Goal: Task Accomplishment & Management: Manage account settings

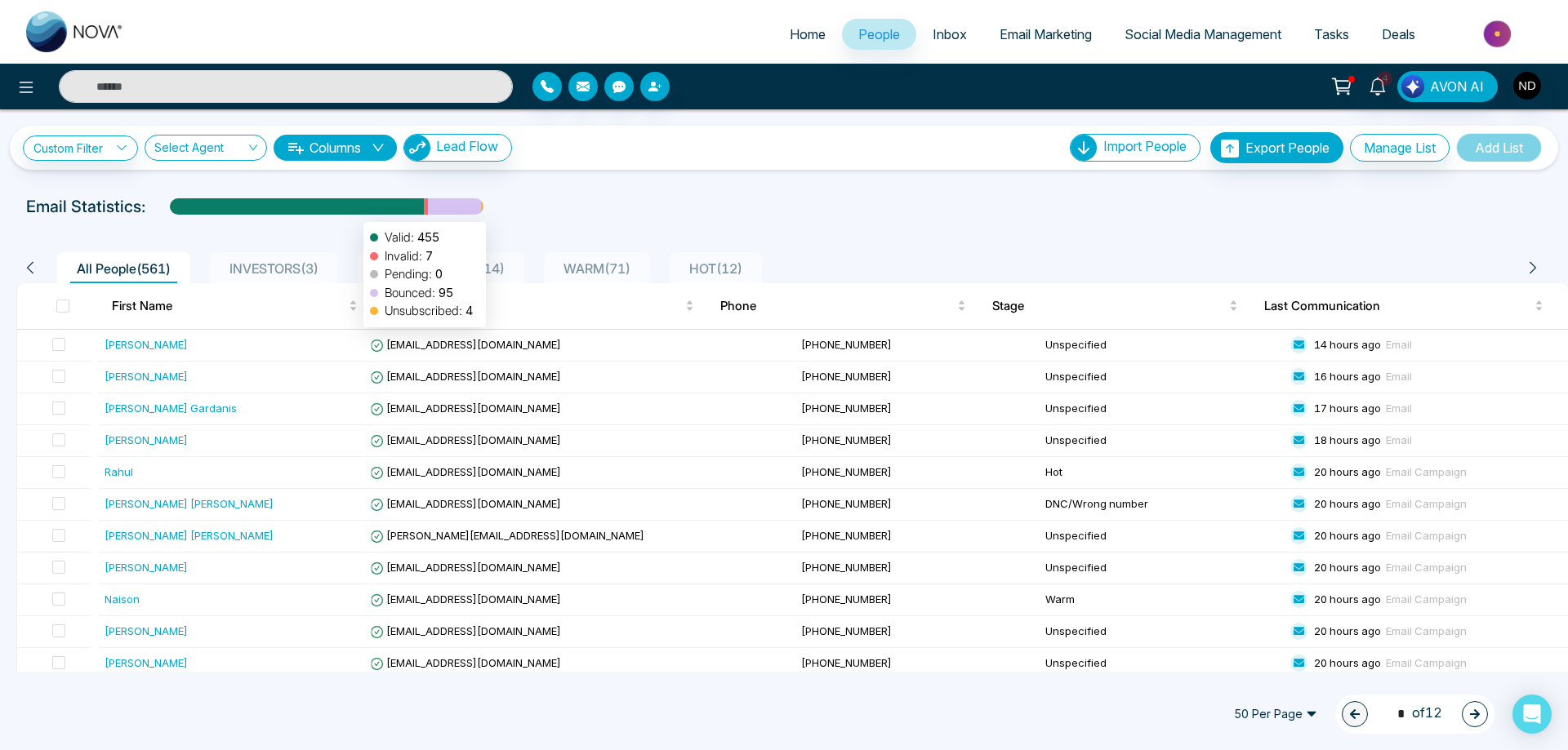
click at [1029, 37] on span "Email Marketing" at bounding box center [1046, 34] width 93 height 17
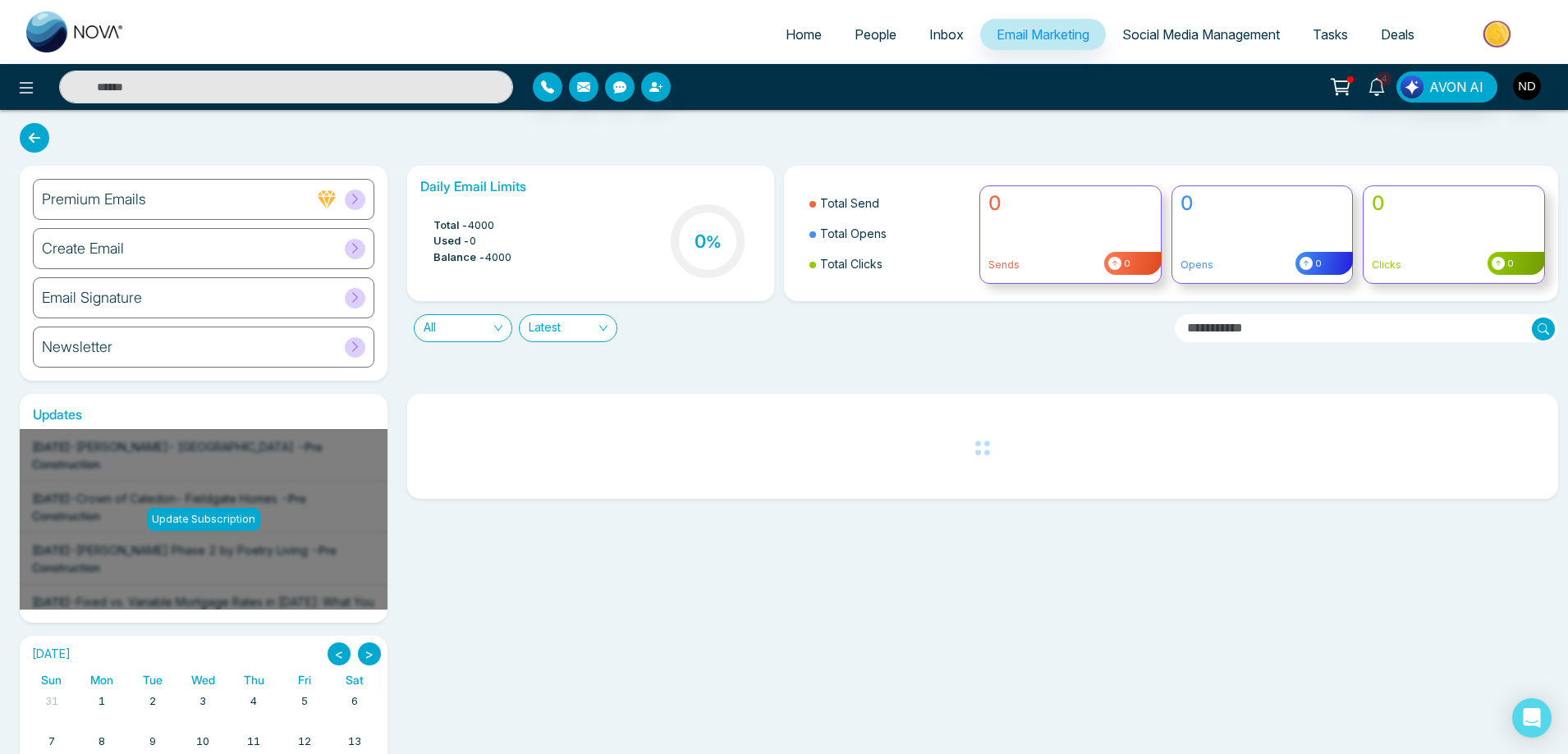
click at [123, 252] on div "Create Email" at bounding box center [203, 248] width 341 height 41
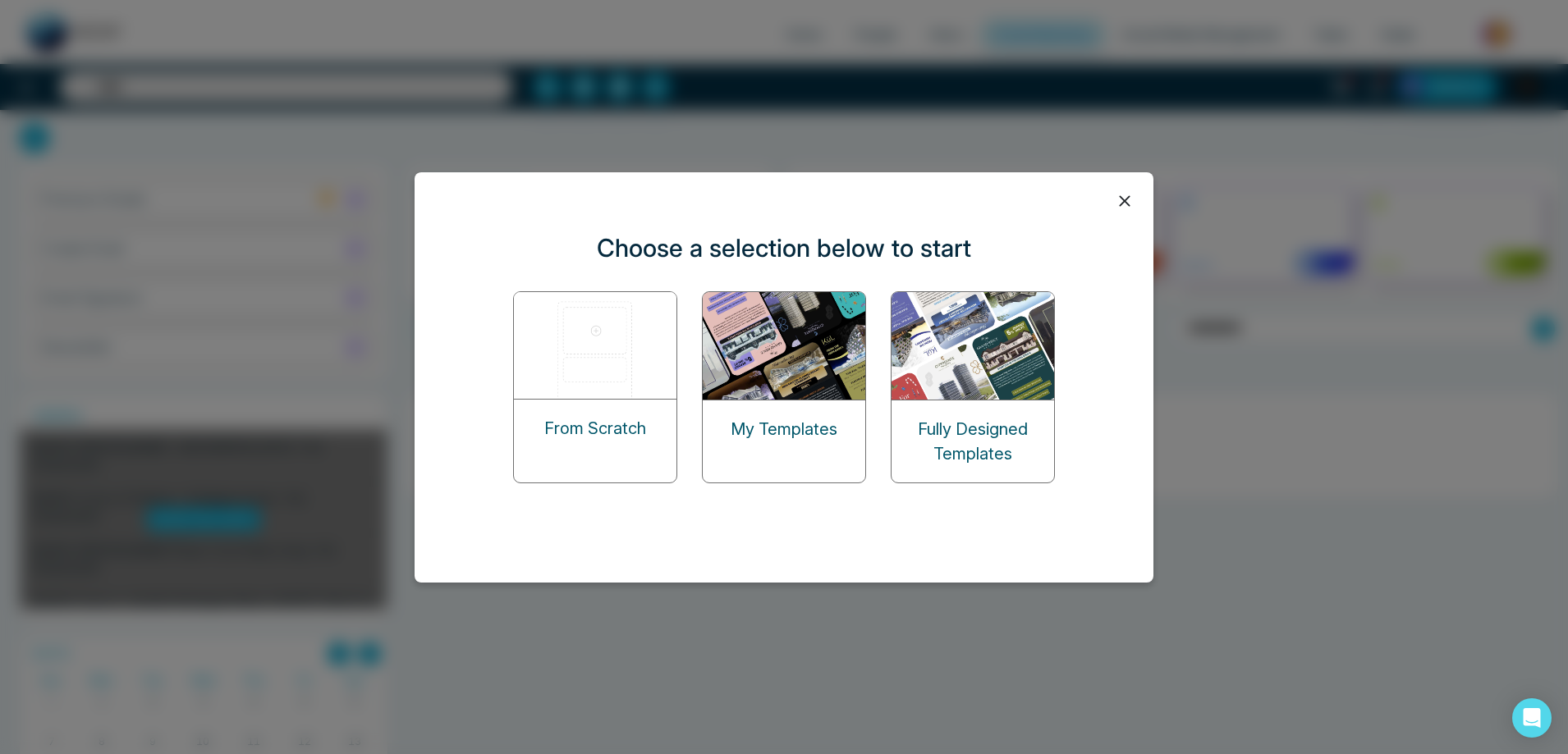
click at [753, 344] on img at bounding box center [784, 346] width 164 height 107
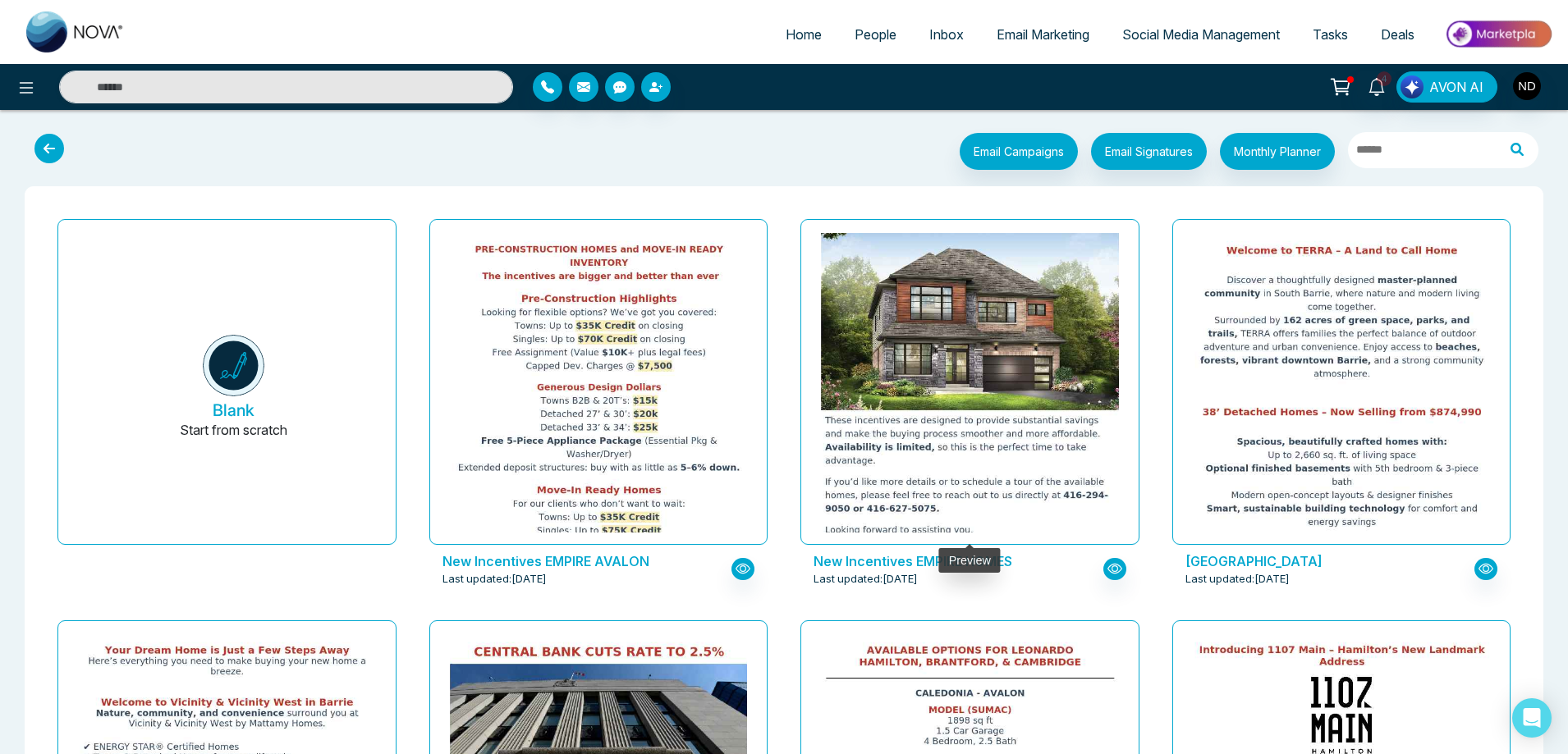
click at [957, 394] on img at bounding box center [970, 186] width 595 height 717
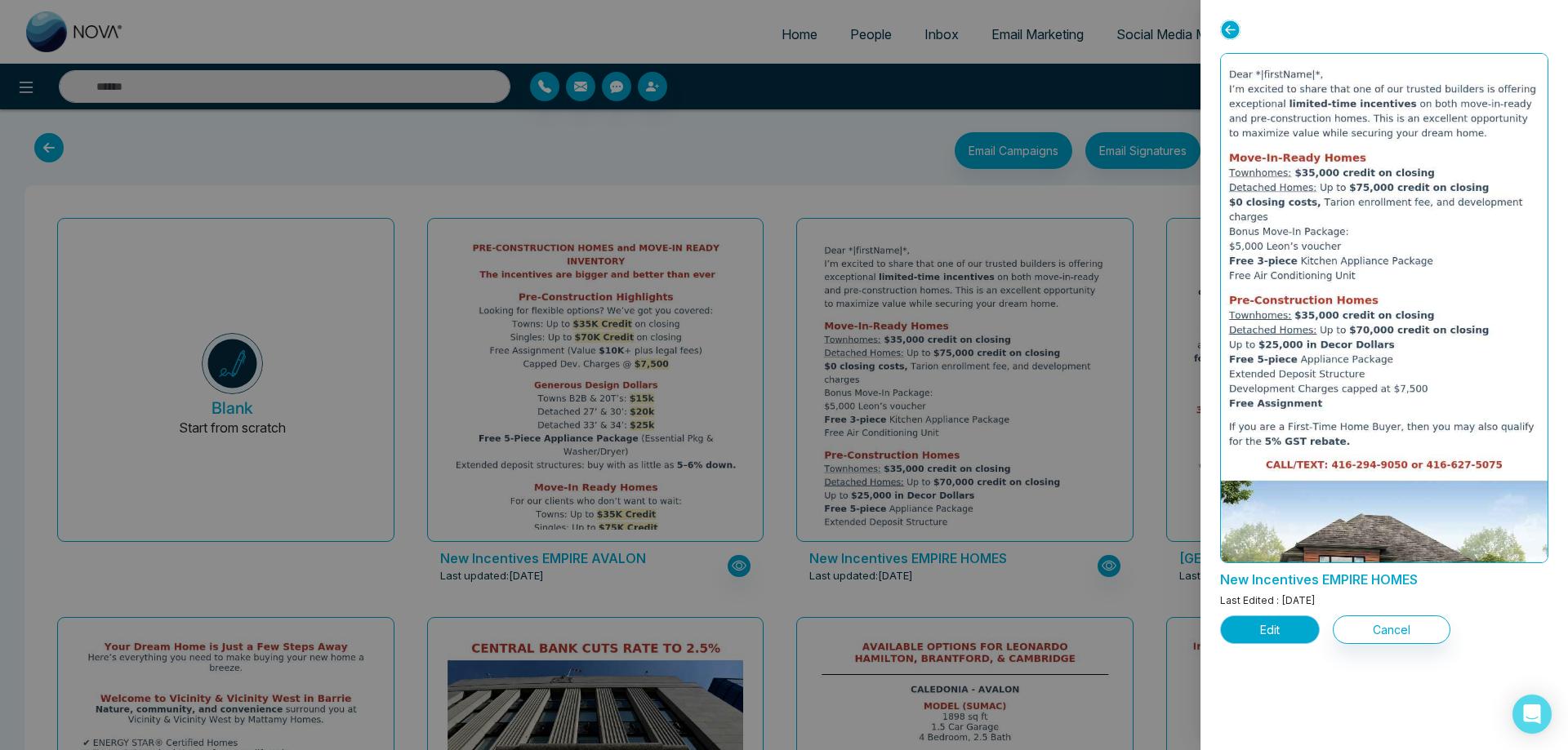
click at [1273, 633] on button "Edit" at bounding box center [1270, 629] width 100 height 28
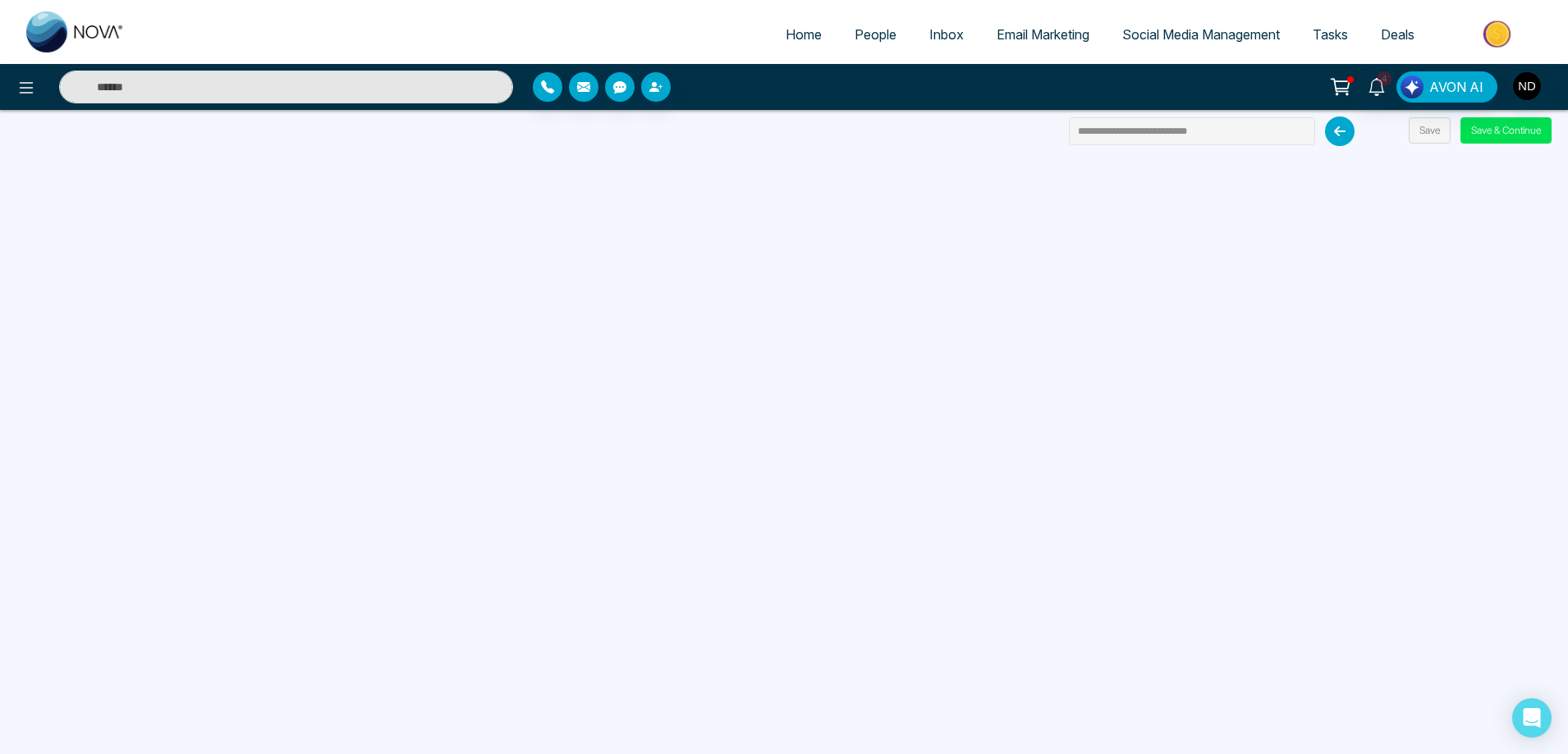
click at [1341, 134] on icon at bounding box center [1339, 131] width 29 height 29
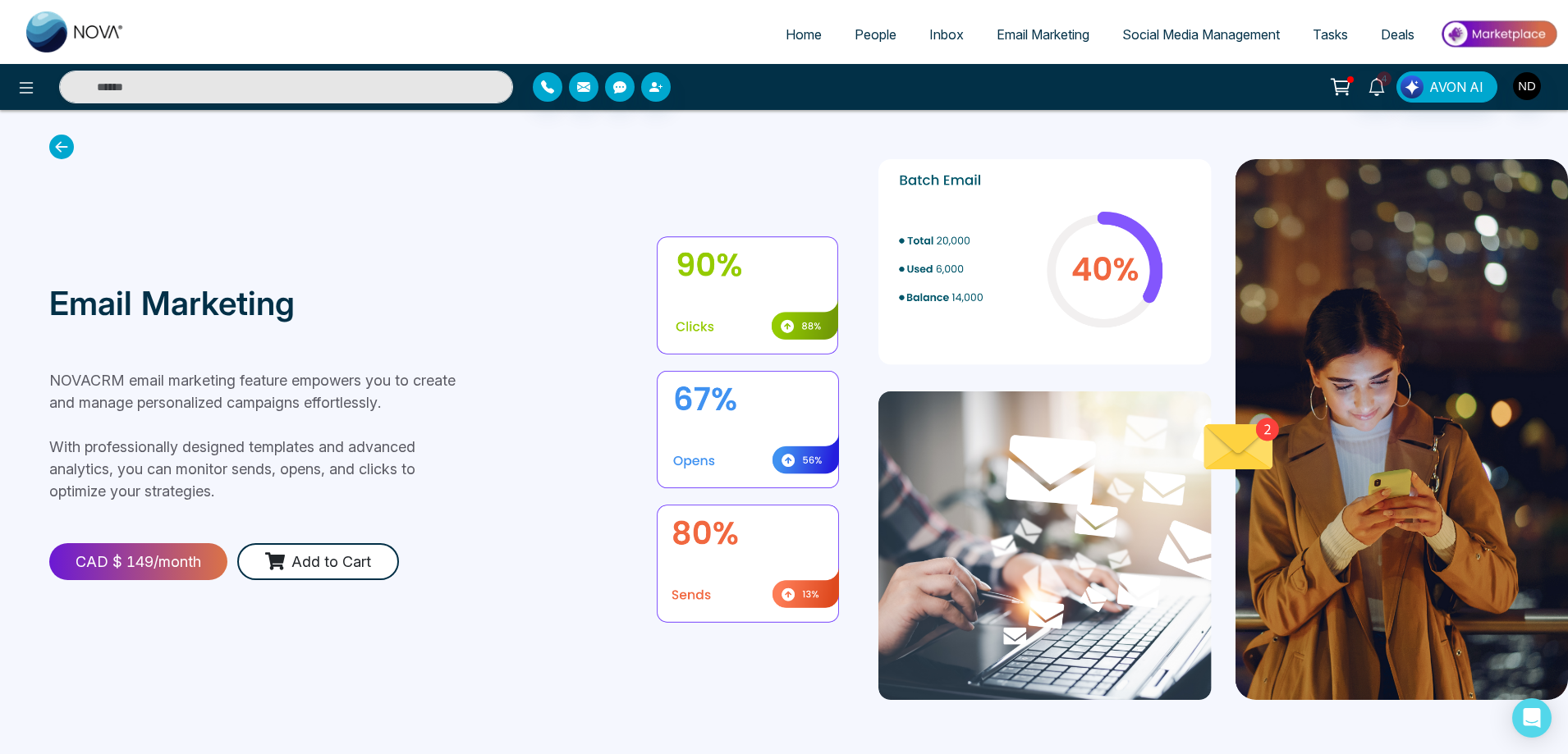
click at [1032, 27] on span "Email Marketing" at bounding box center [1042, 35] width 93 height 17
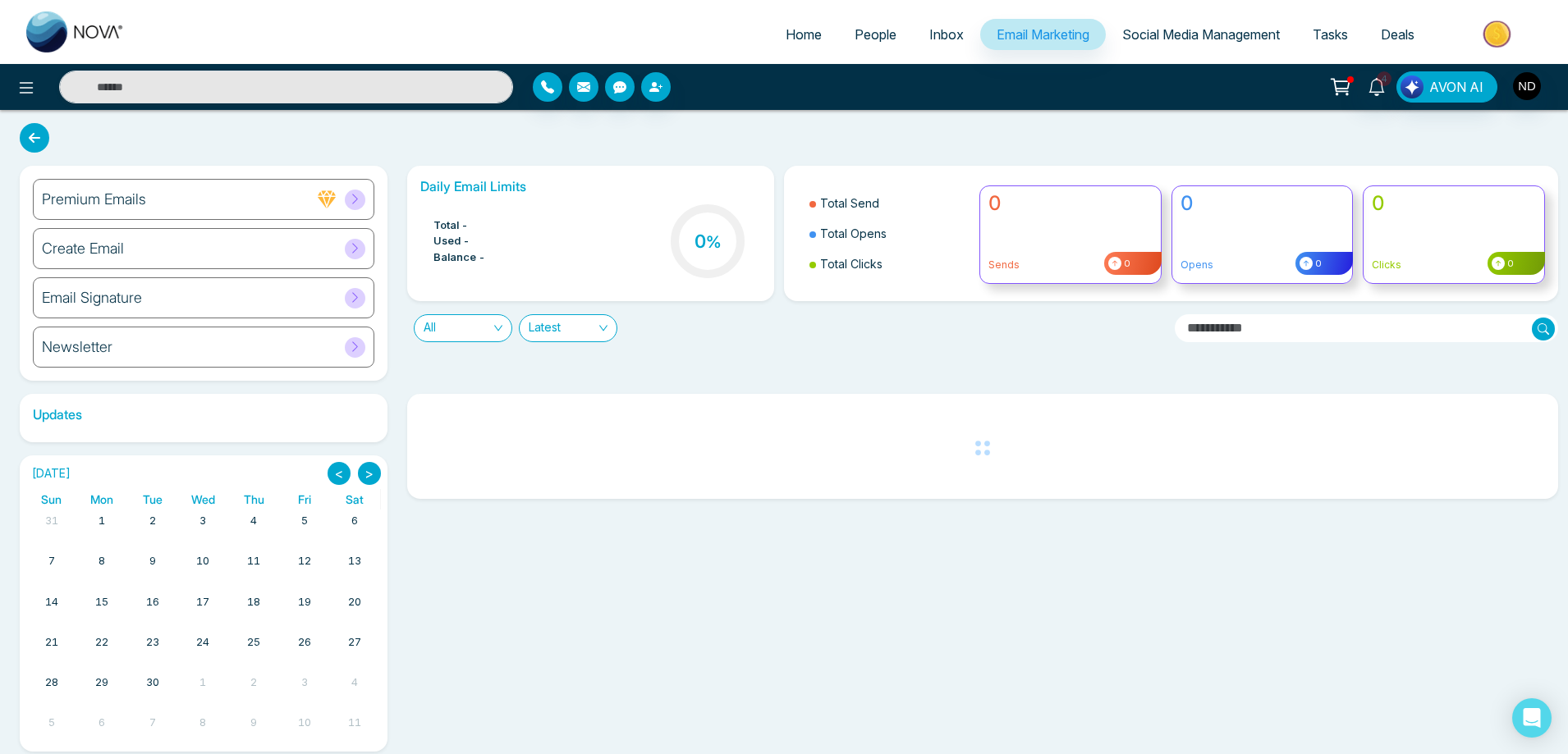
click at [91, 256] on h6 "Create Email" at bounding box center [82, 248] width 82 height 18
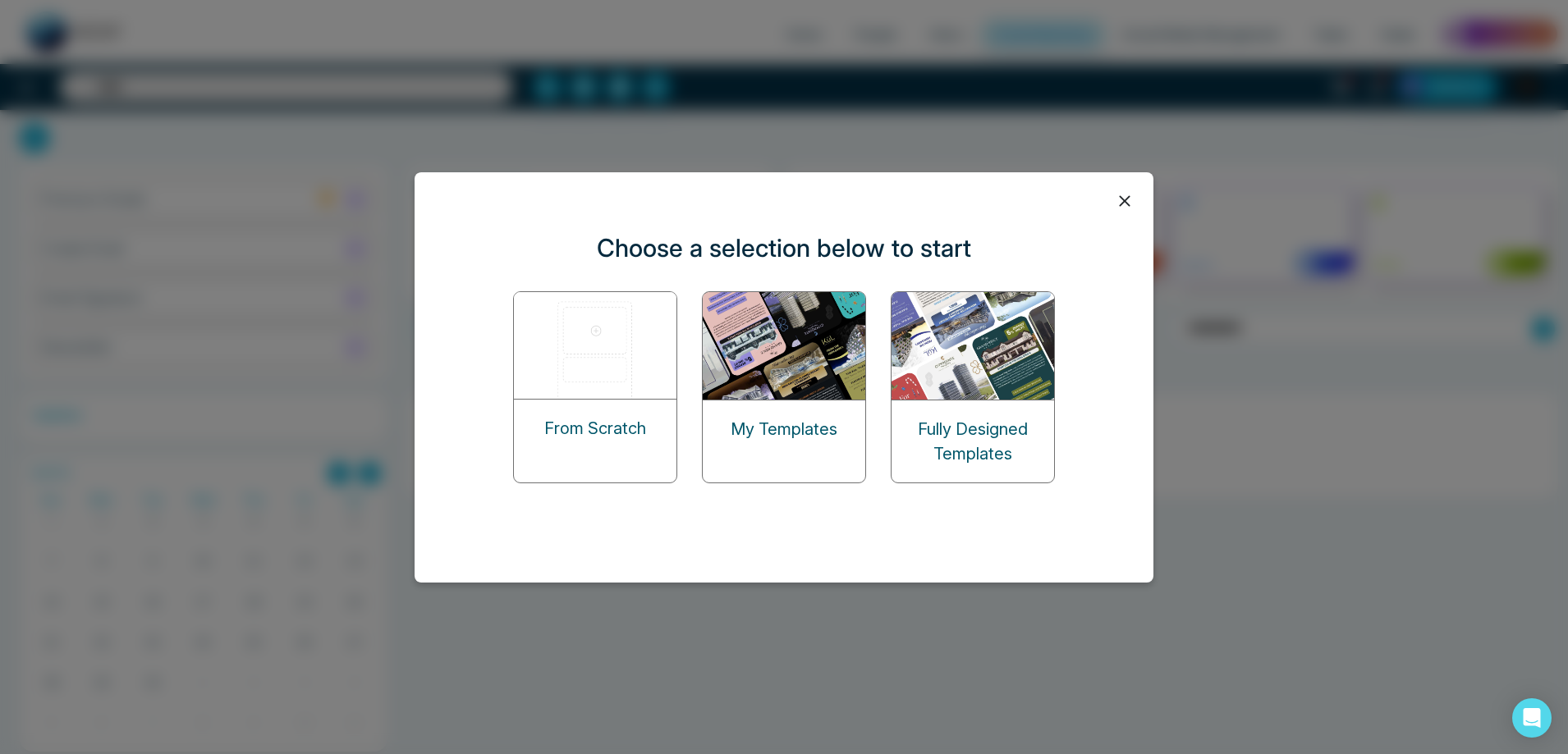
click at [806, 378] on img at bounding box center [784, 346] width 164 height 107
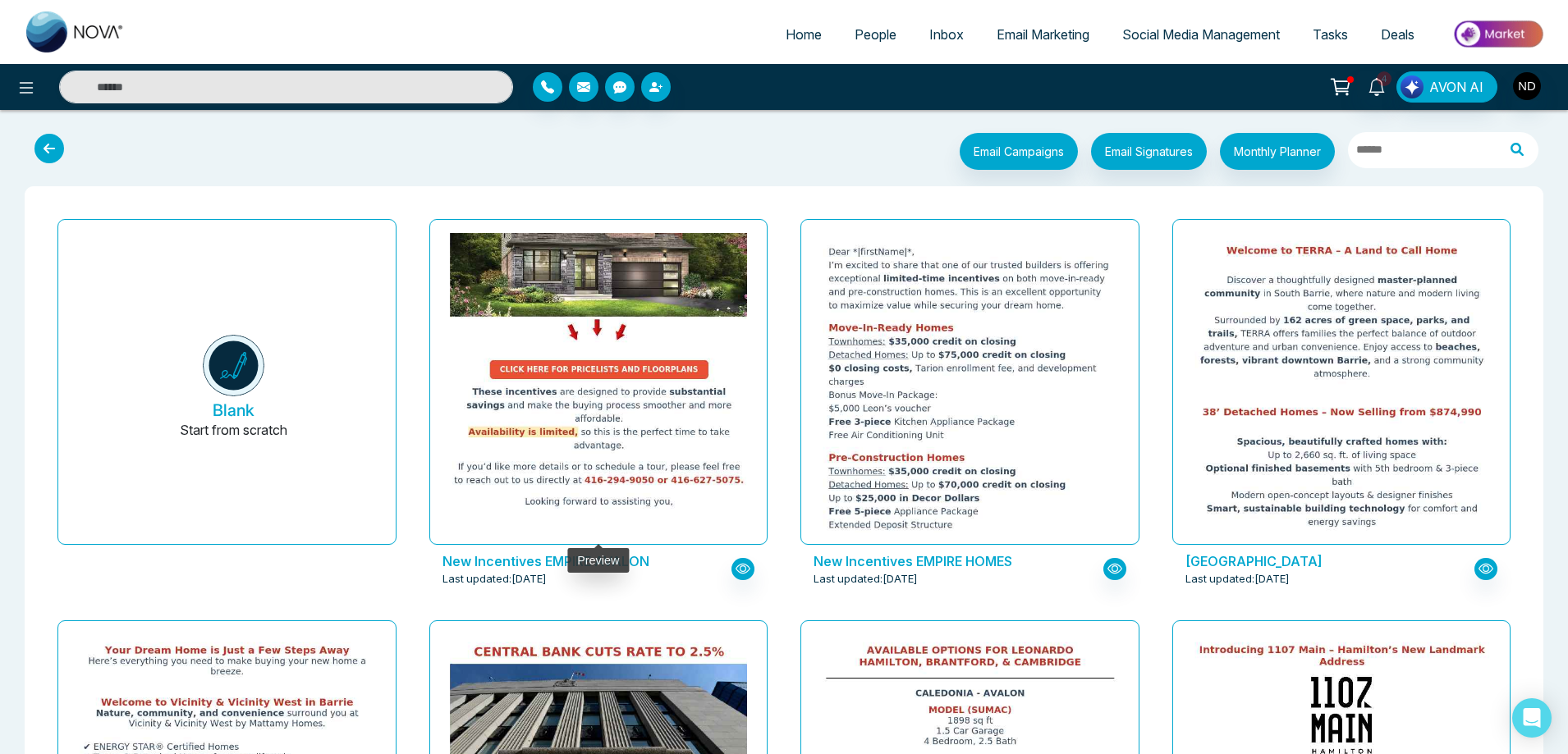
click at [574, 385] on img at bounding box center [597, 100] width 595 height 834
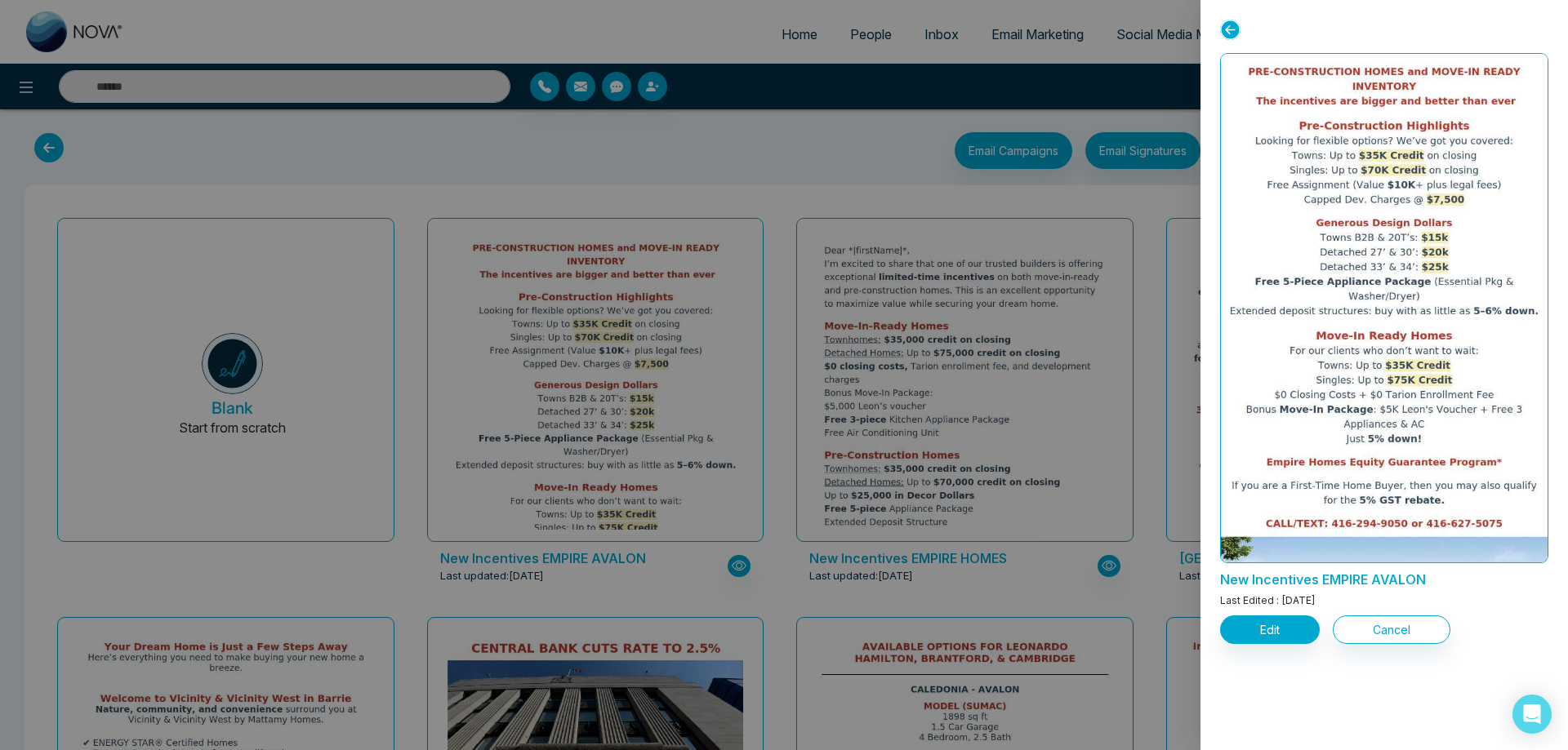
click at [771, 152] on div at bounding box center [784, 375] width 1568 height 750
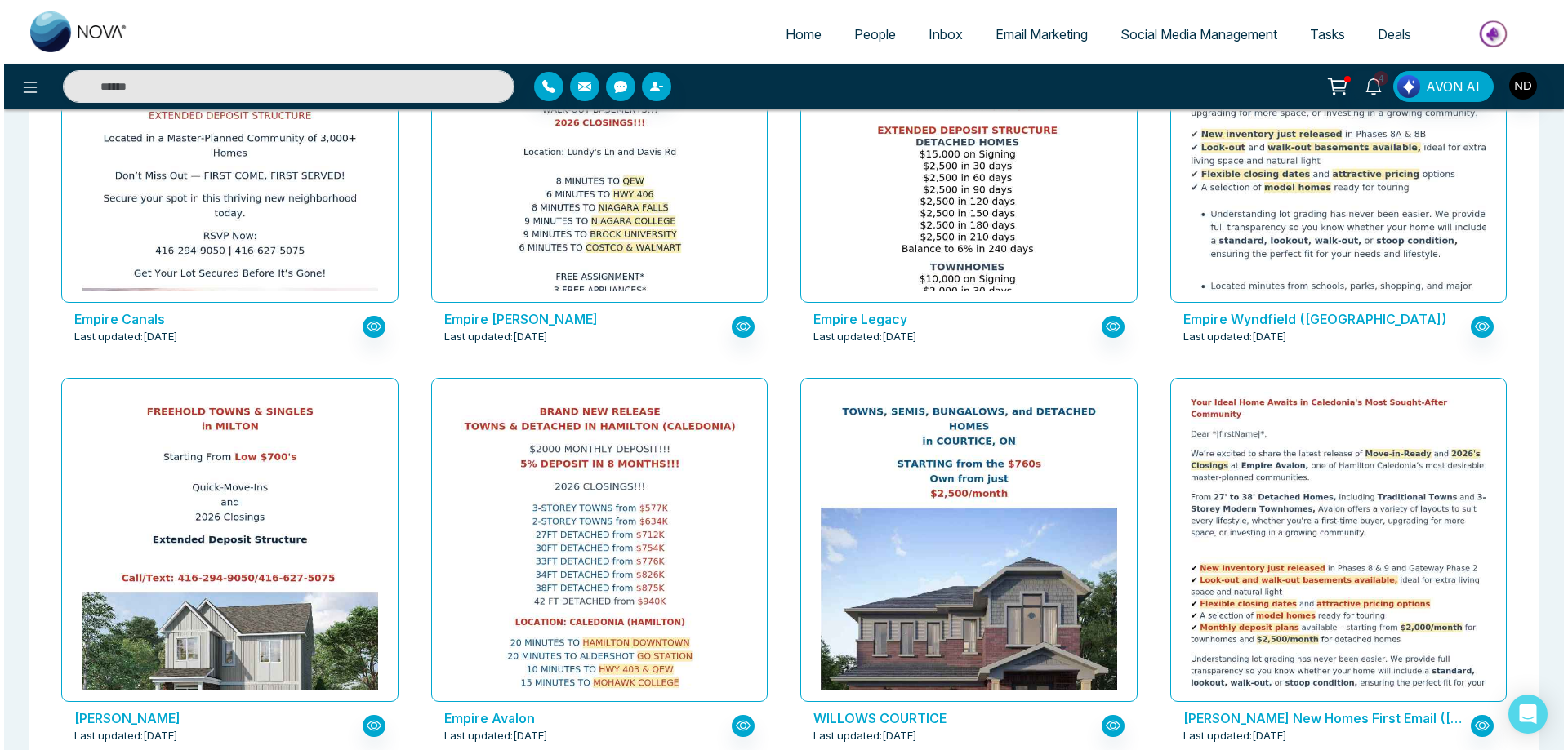
scroll to position [2697, 0]
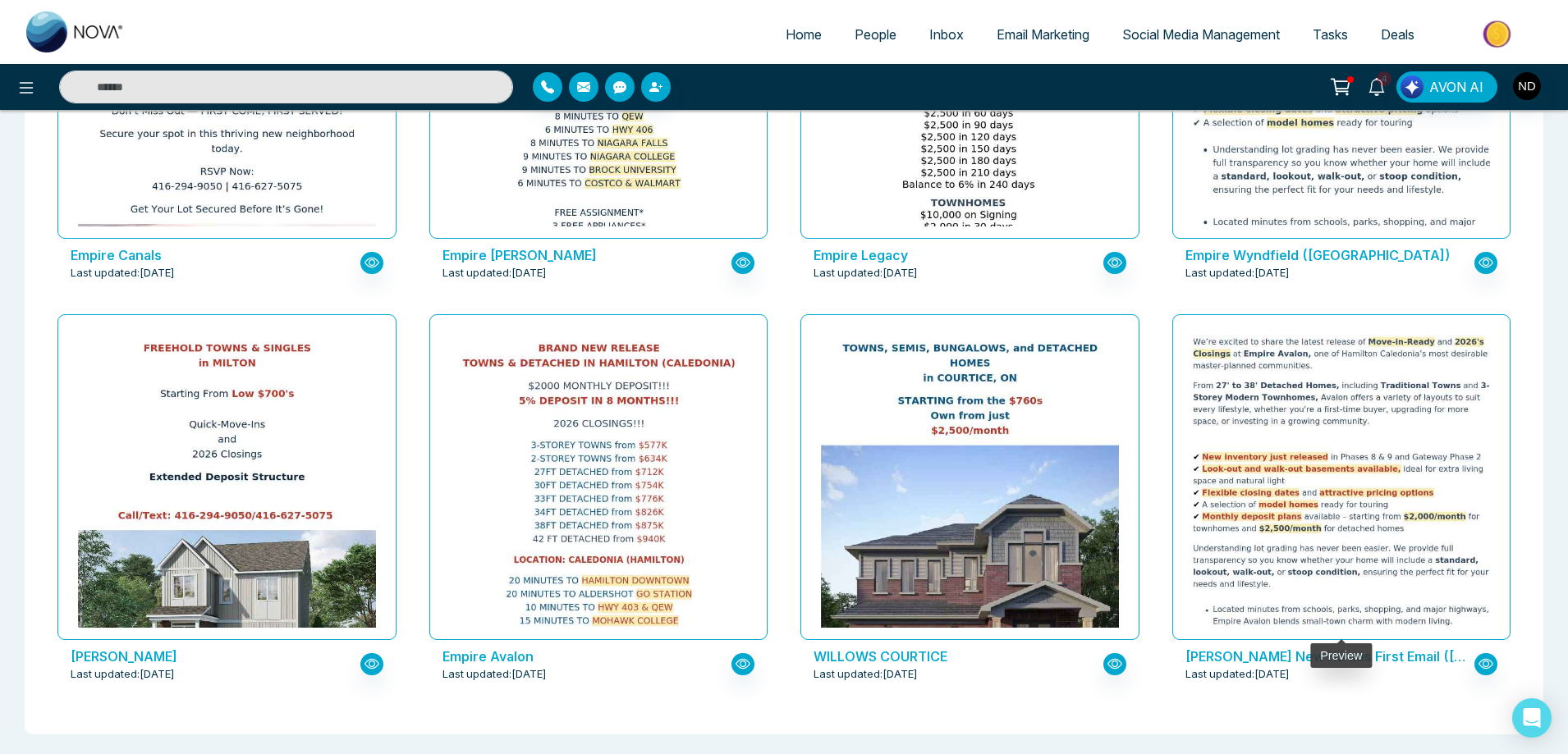
click at [1378, 485] on img at bounding box center [1340, 495] width 595 height 432
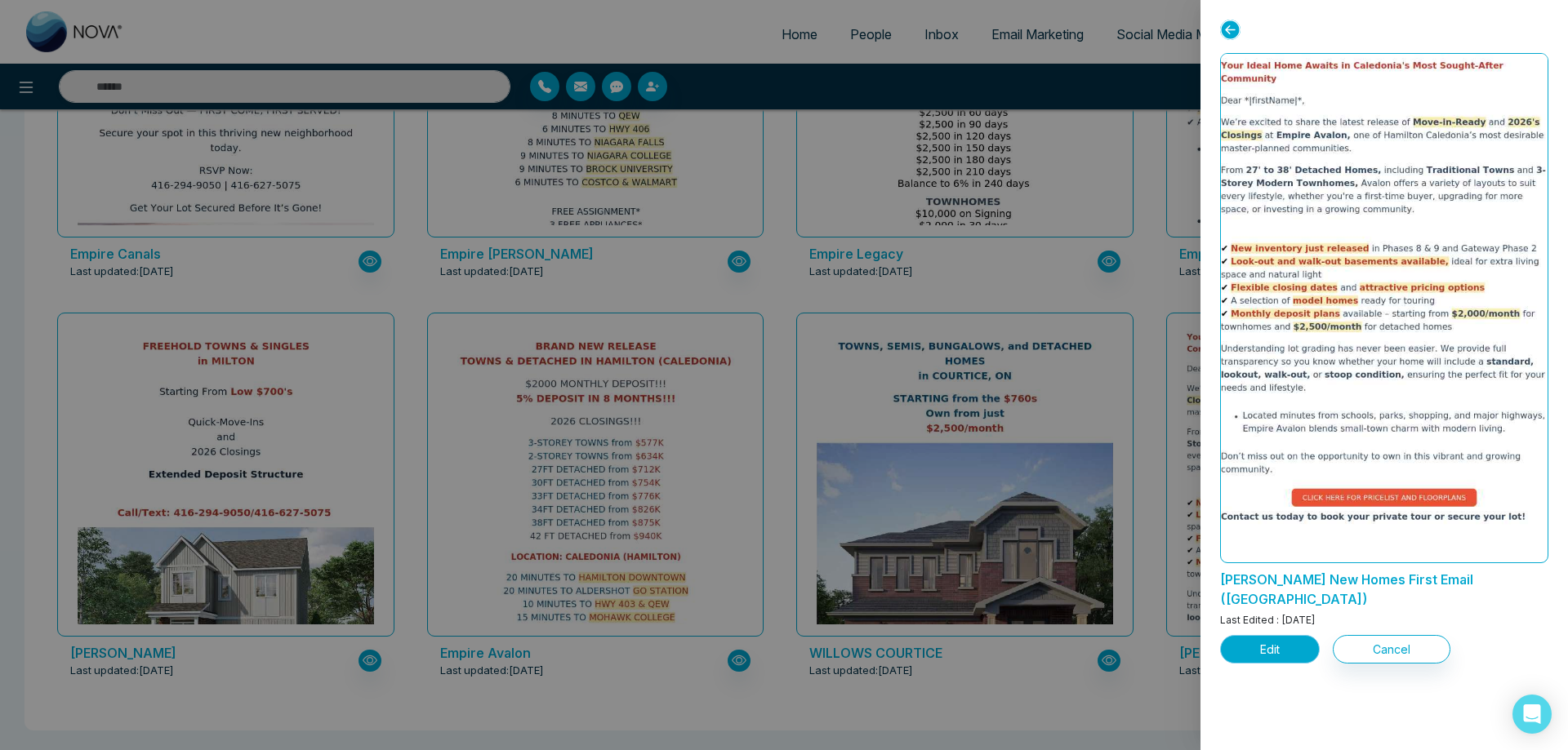
click at [1264, 635] on button "Edit" at bounding box center [1270, 650] width 100 height 28
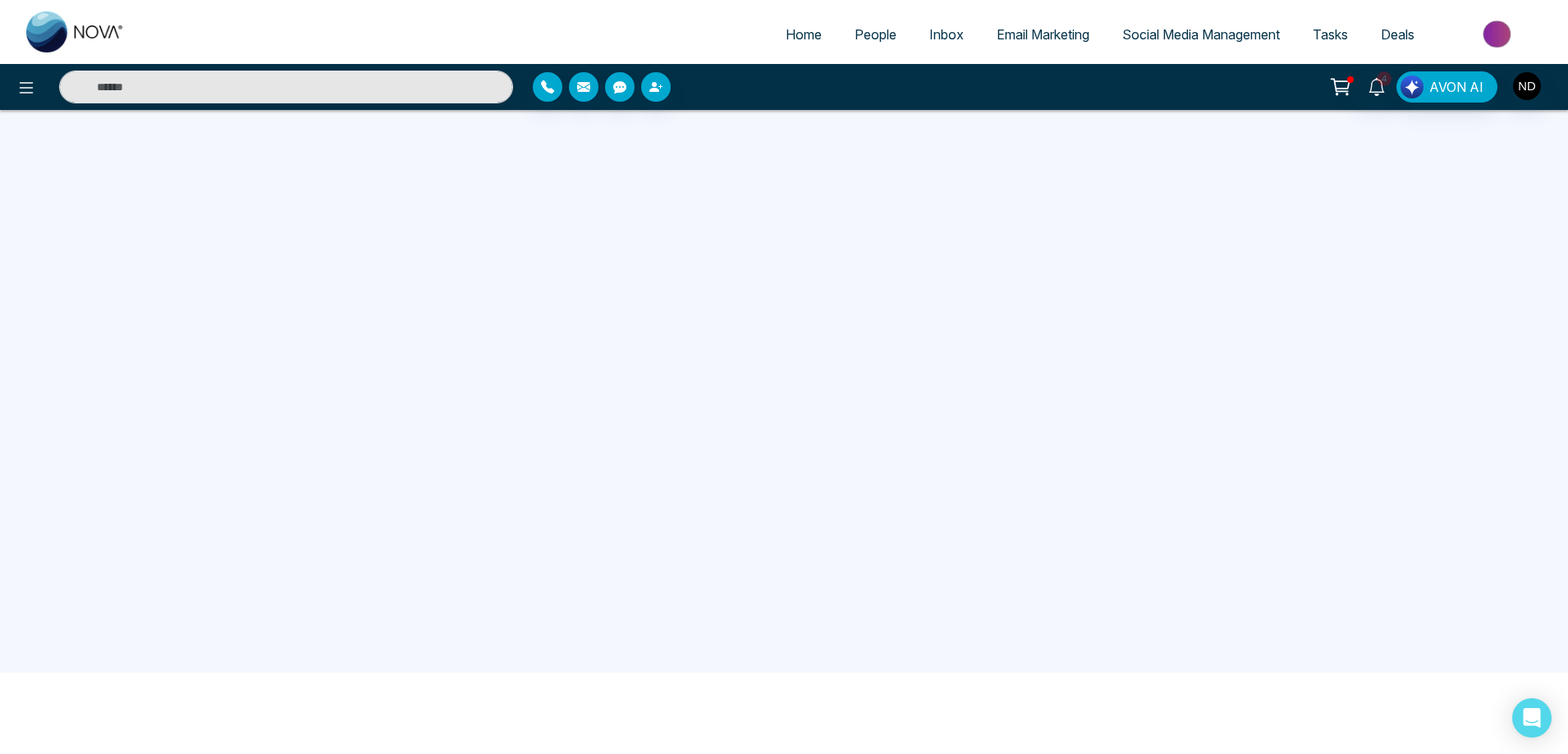
scroll to position [156, 0]
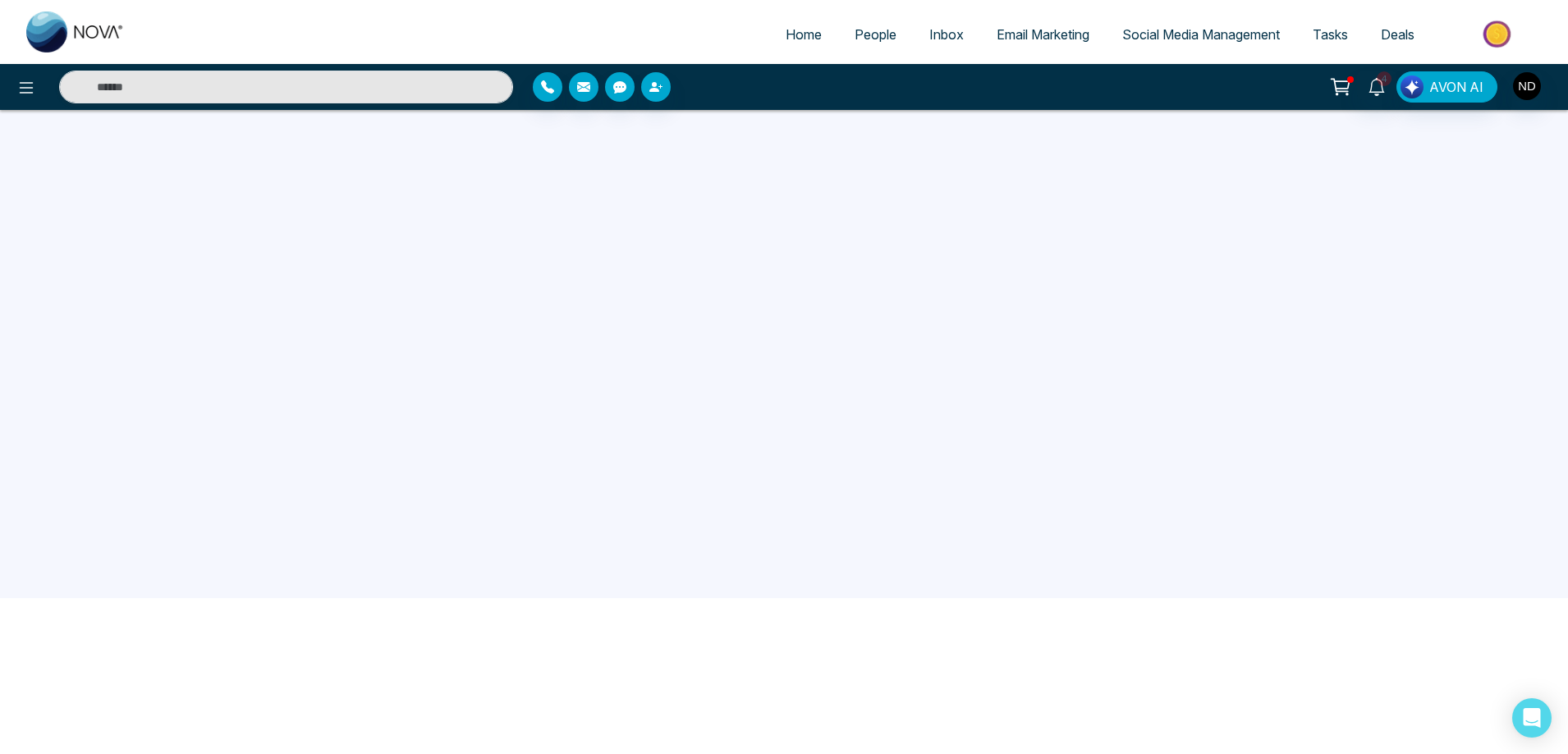
click at [1057, 38] on span "Email Marketing" at bounding box center [1042, 35] width 93 height 17
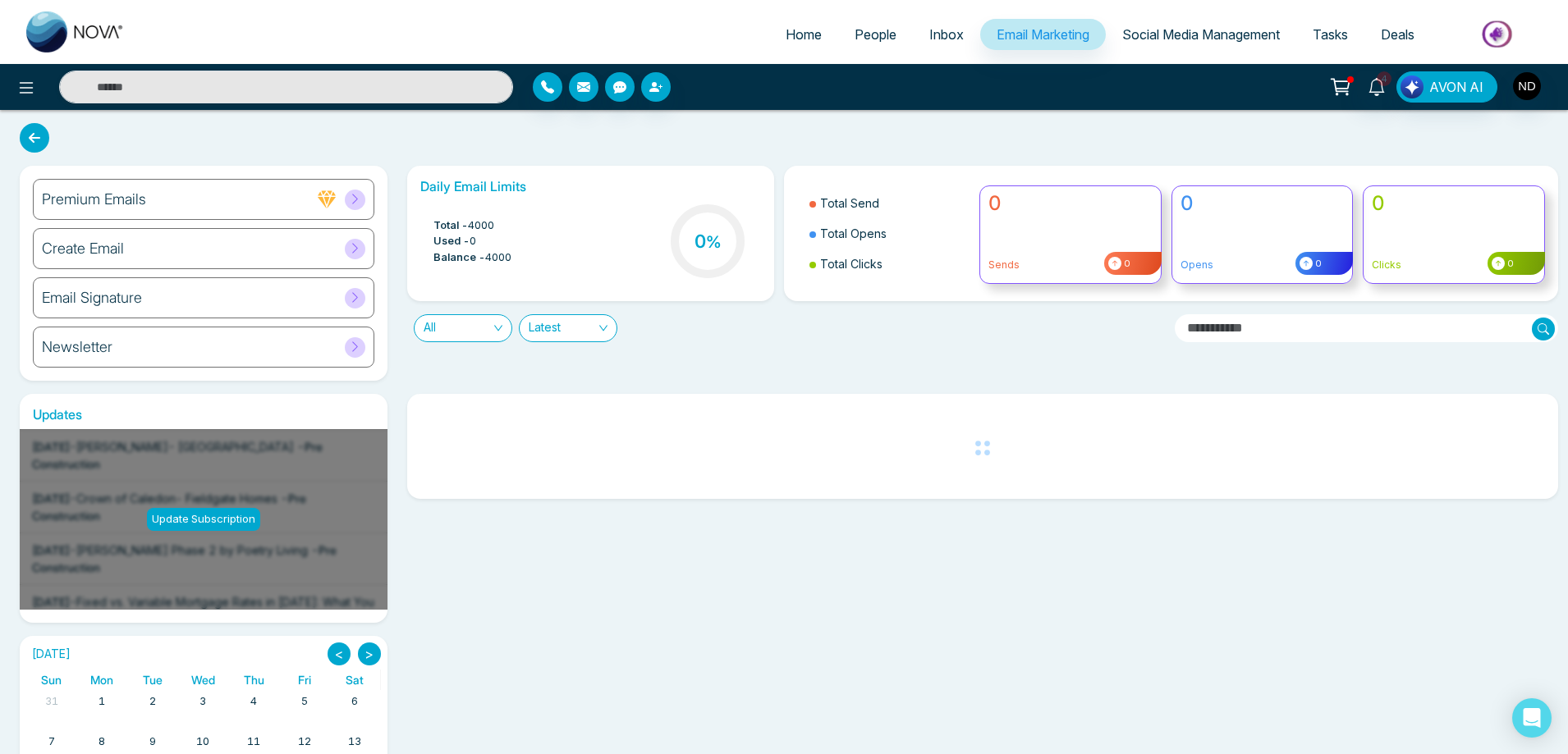
click at [109, 254] on h6 "Create Email" at bounding box center [82, 248] width 82 height 18
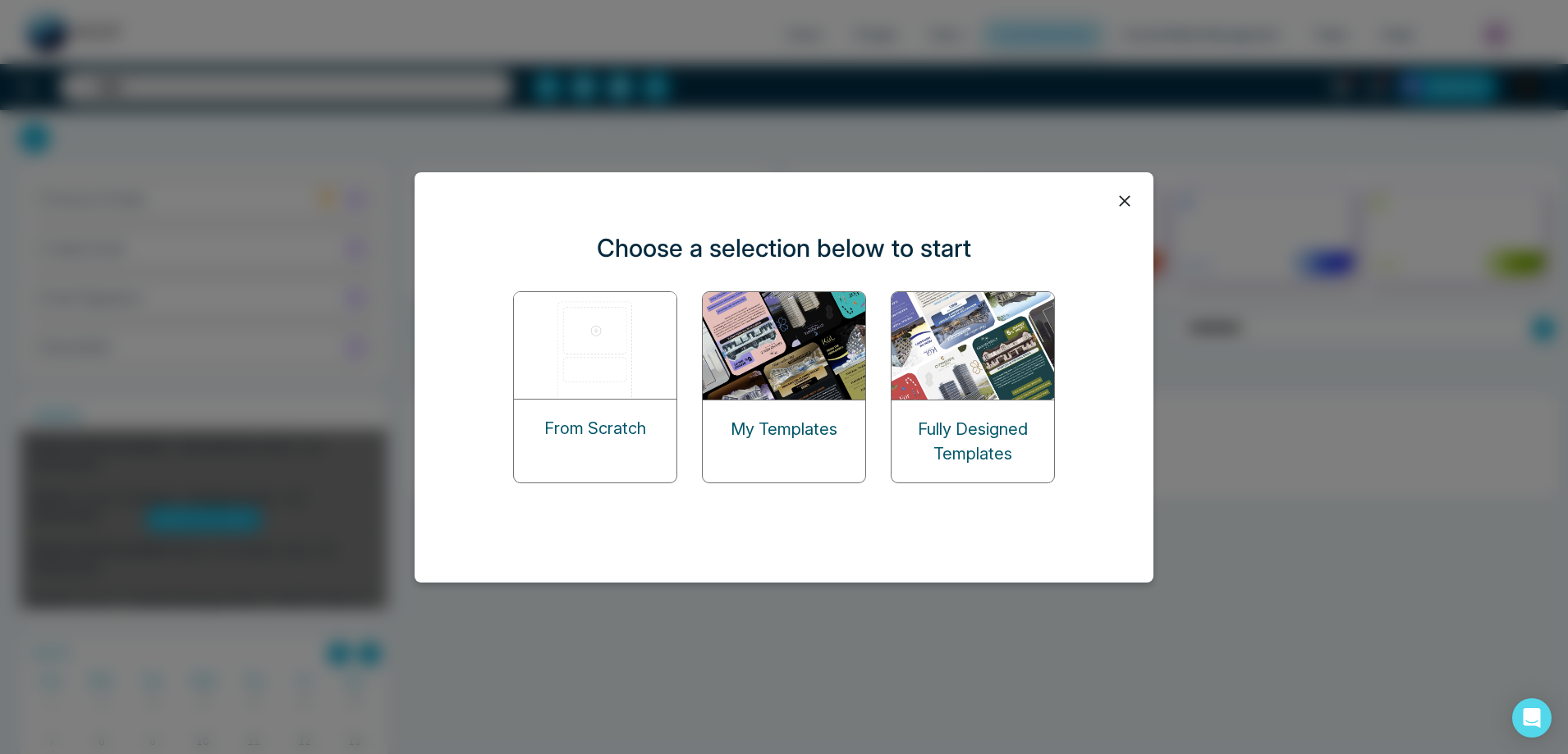
click at [770, 381] on img at bounding box center [784, 346] width 164 height 107
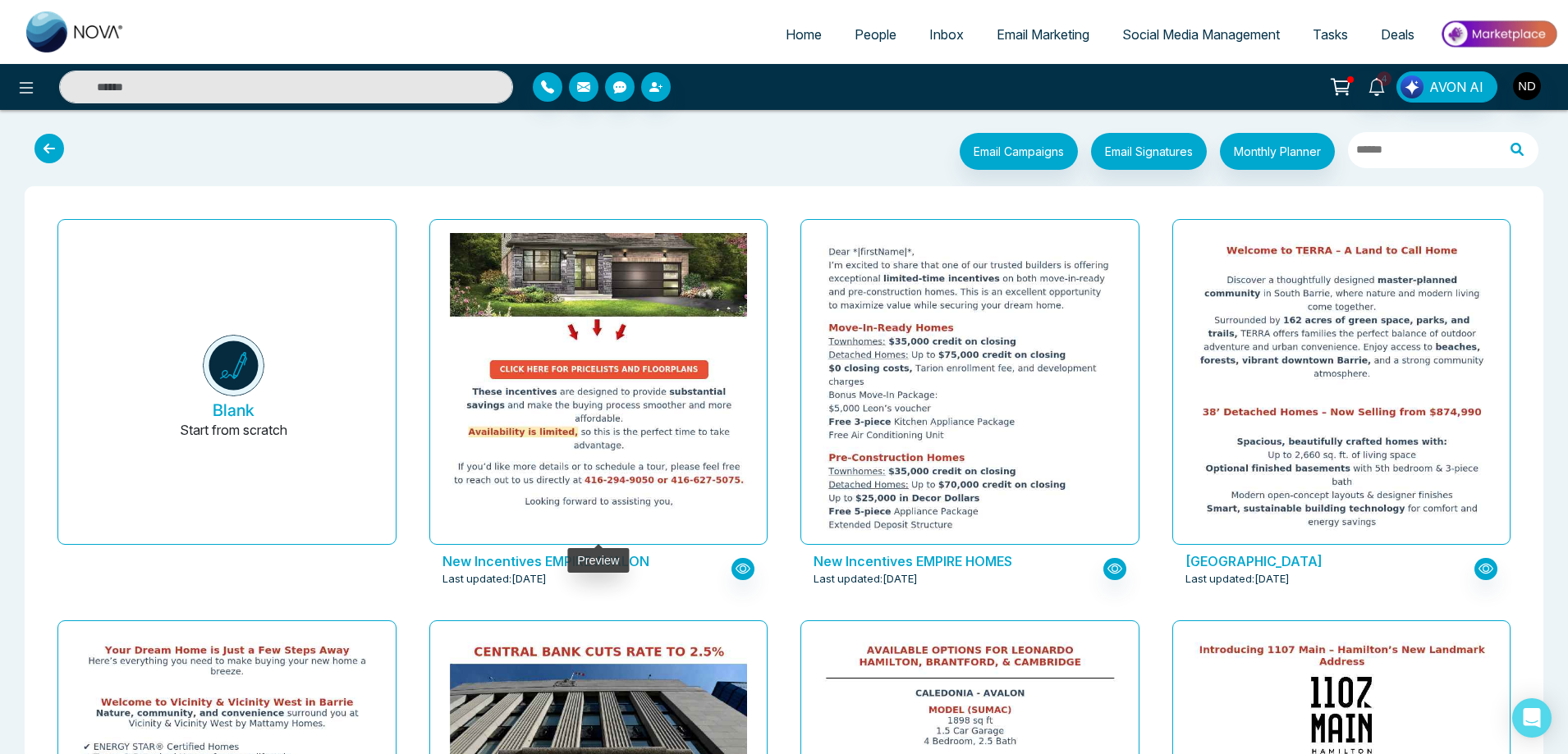
click at [553, 401] on img at bounding box center [597, 100] width 595 height 834
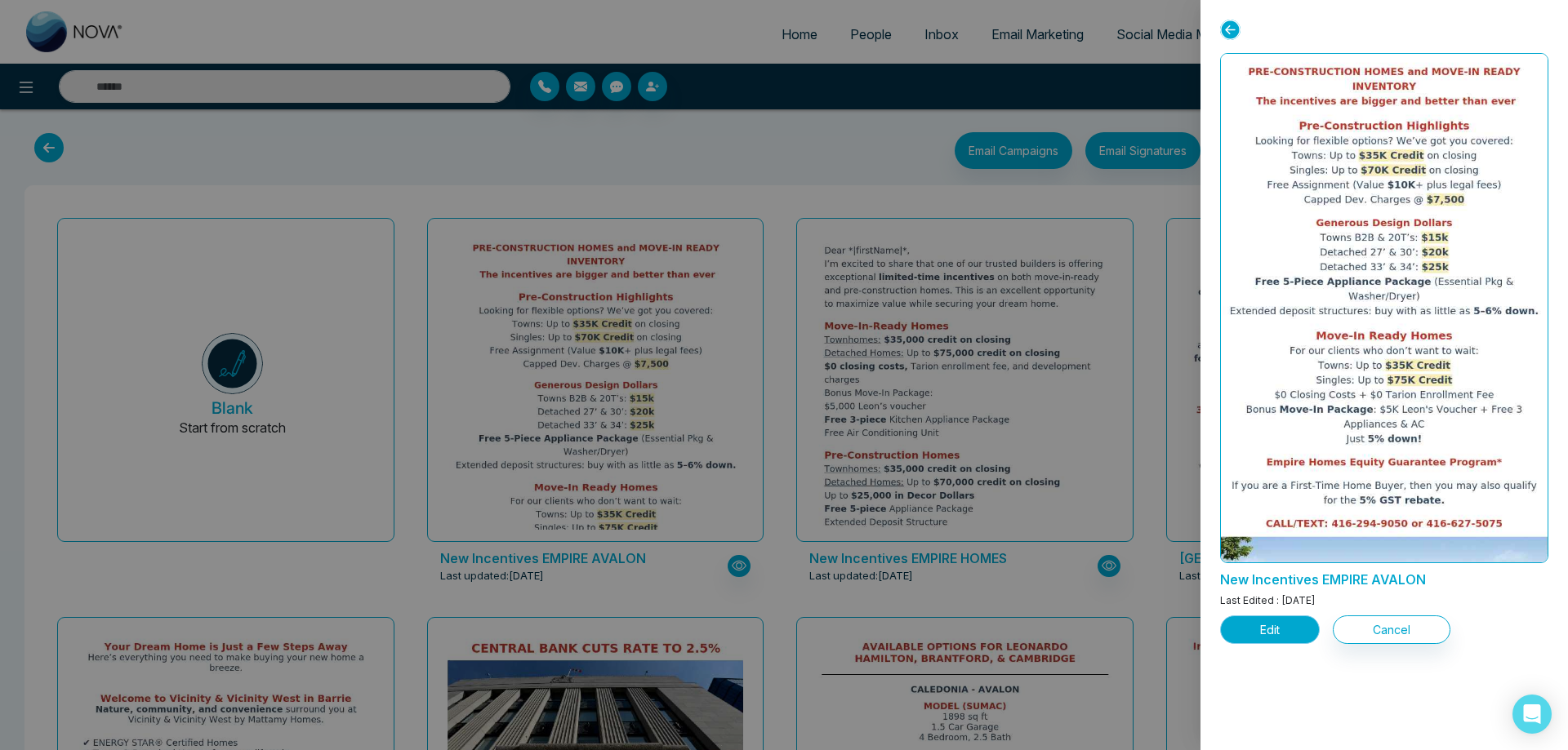
click at [1266, 635] on button "Edit" at bounding box center [1270, 629] width 100 height 28
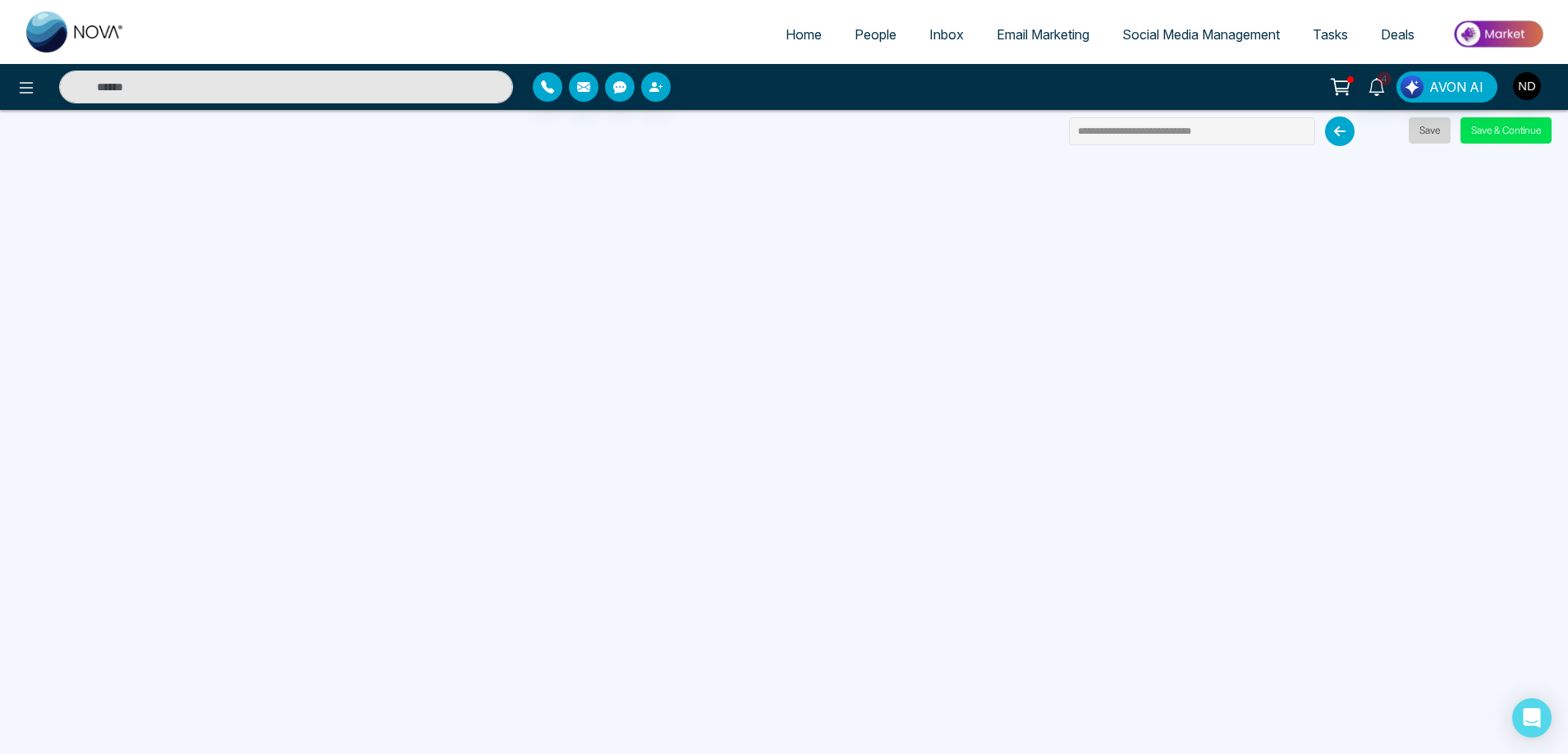
click at [1437, 135] on button "Save" at bounding box center [1429, 130] width 42 height 27
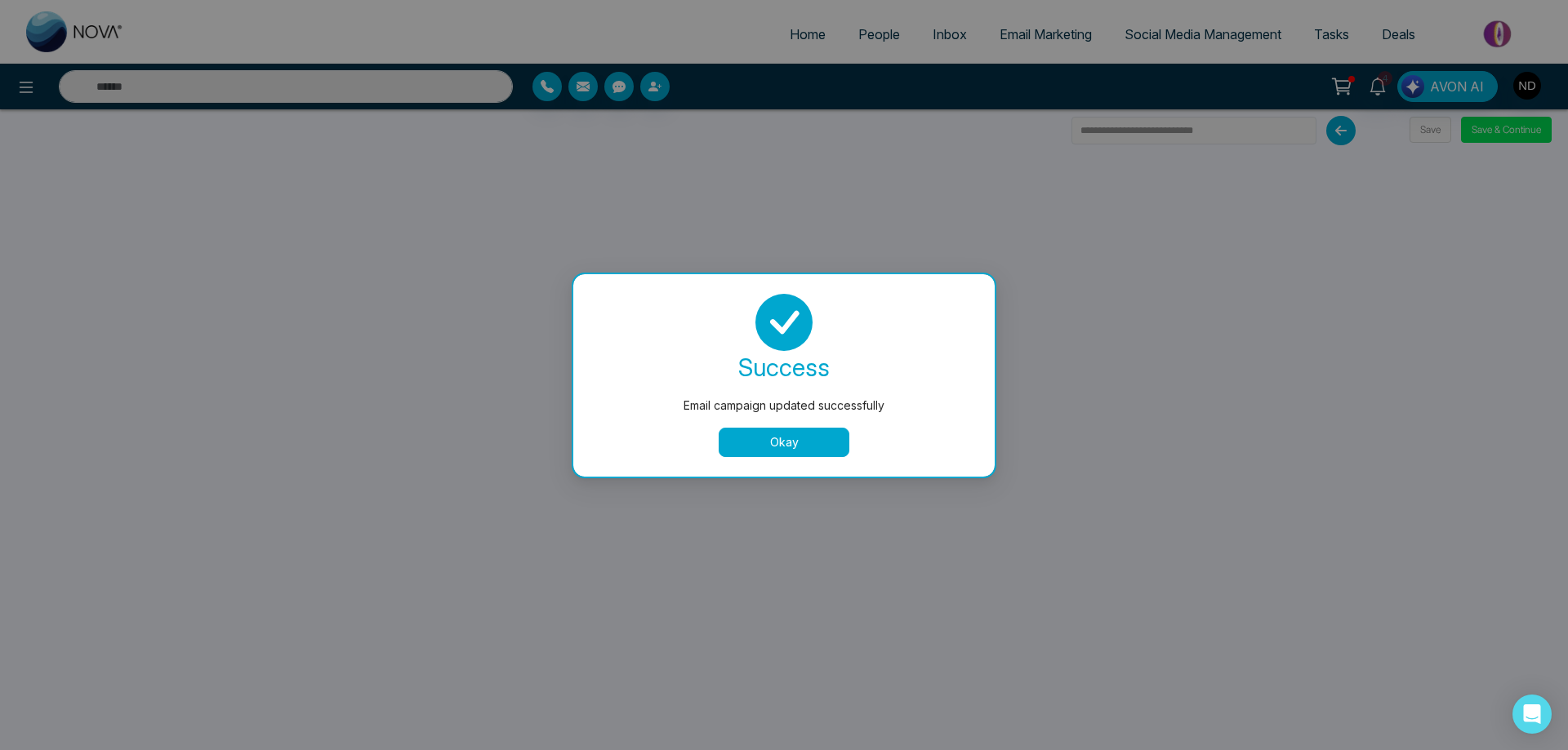
click at [809, 438] on button "Okay" at bounding box center [784, 442] width 131 height 29
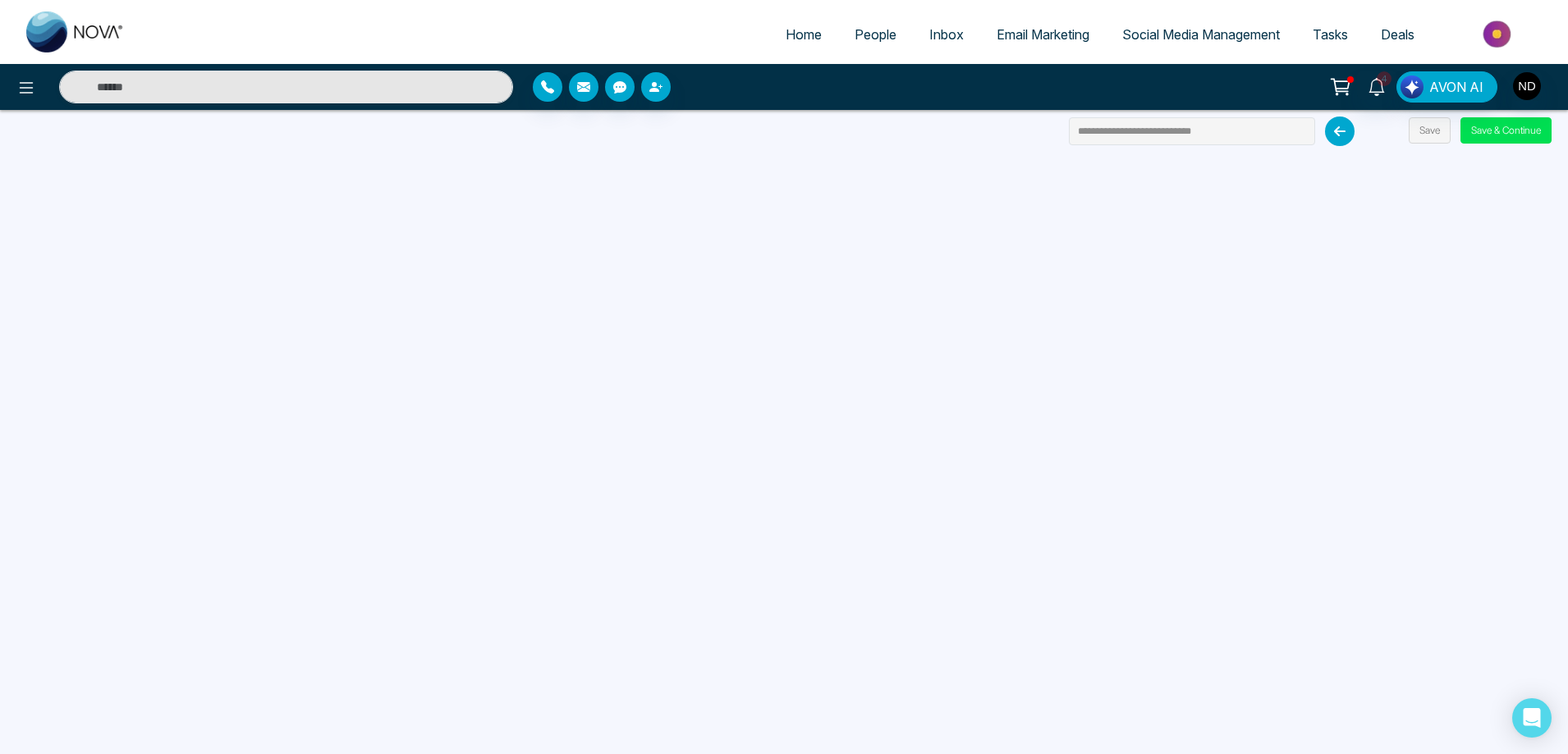
click at [865, 39] on span "People" at bounding box center [875, 35] width 42 height 17
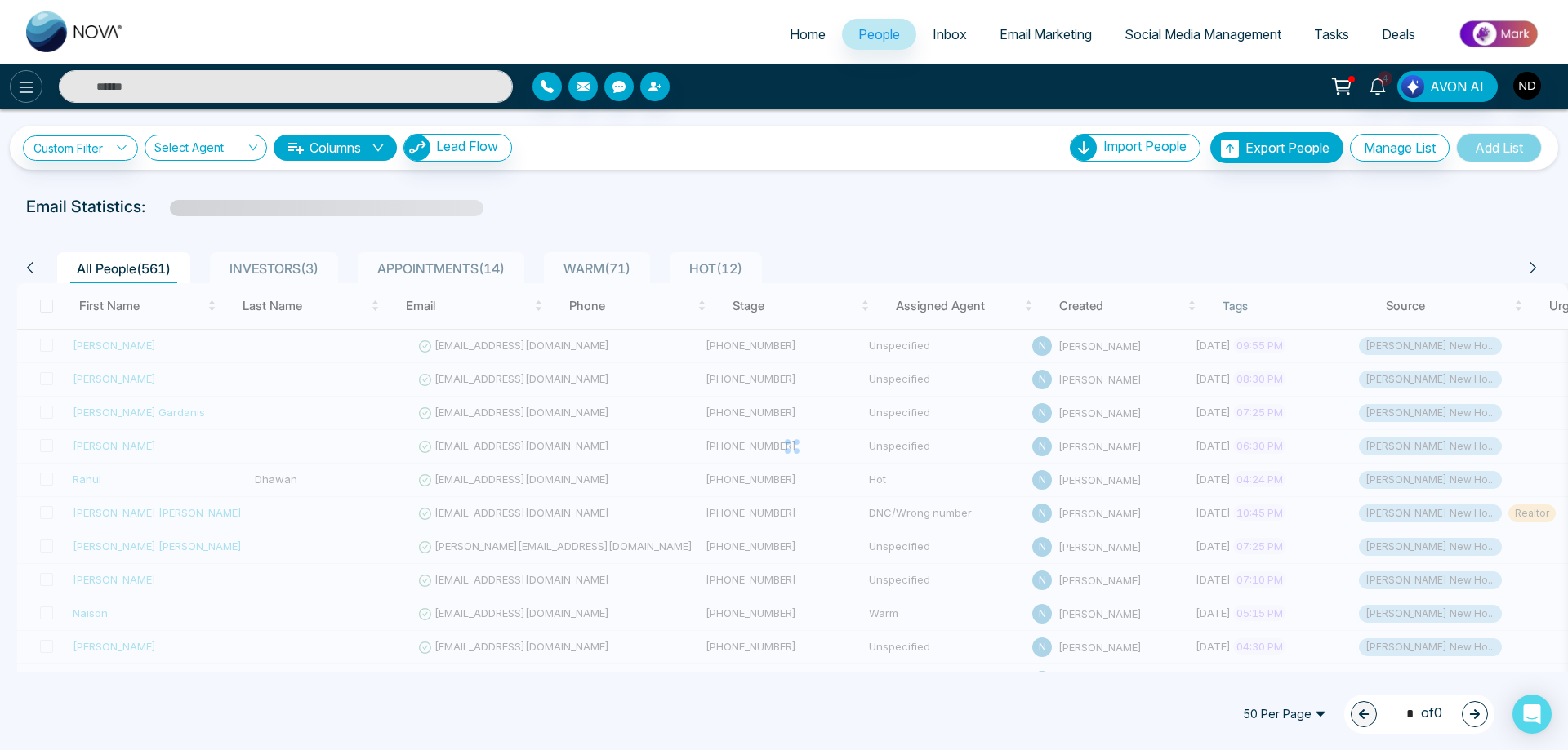
click at [19, 92] on icon at bounding box center [26, 87] width 19 height 19
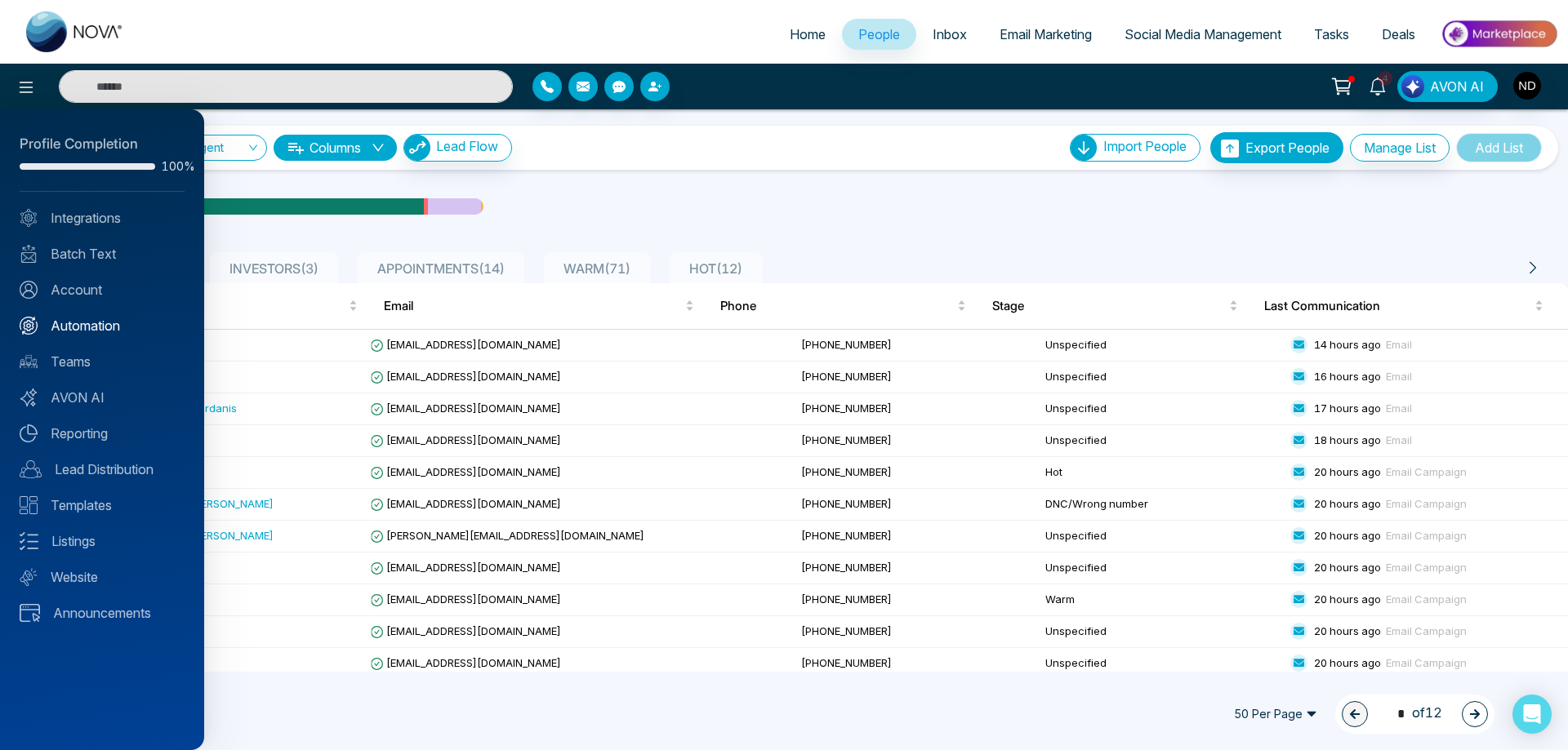
click at [98, 332] on link "Automation" at bounding box center [101, 325] width 165 height 19
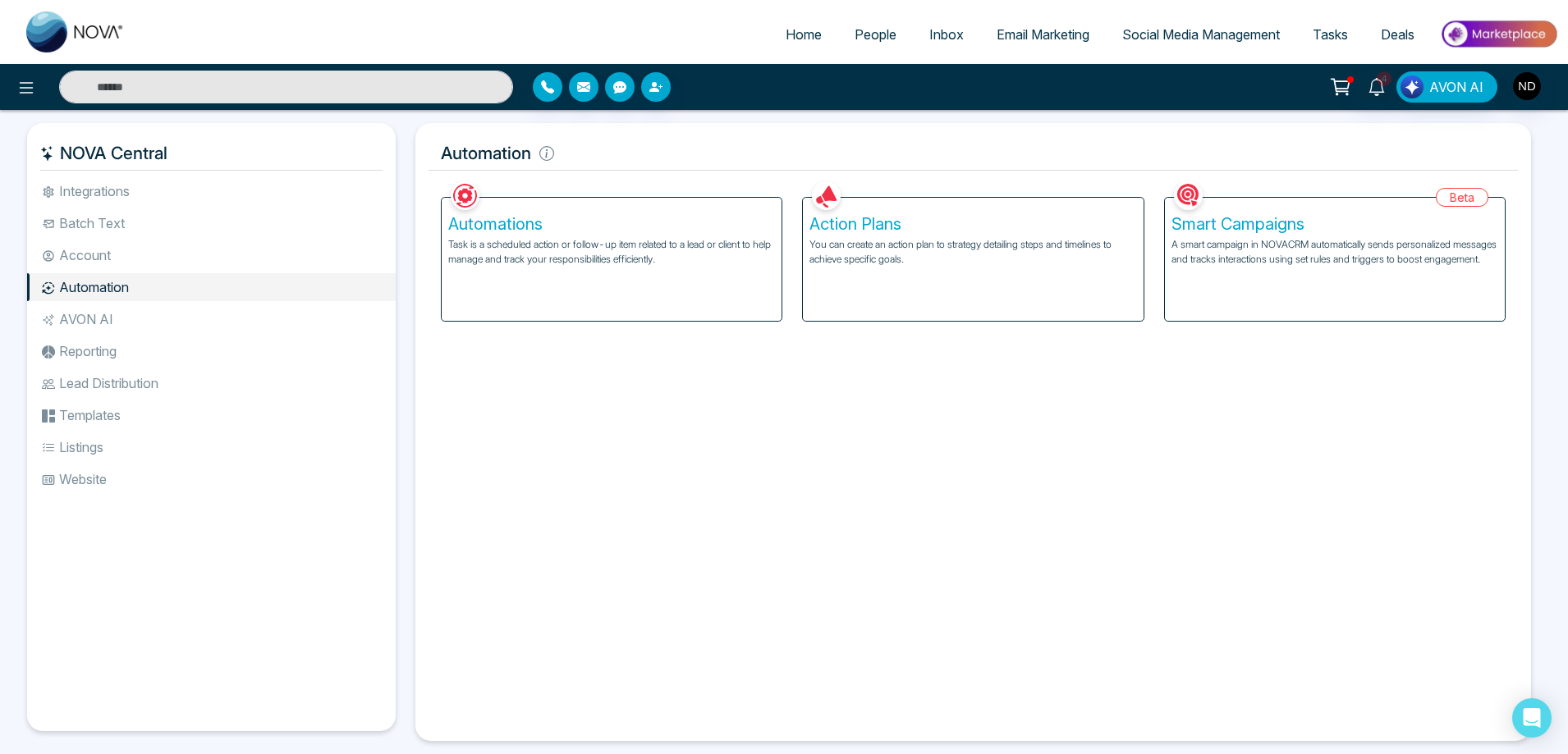
click at [884, 230] on h5 "Action Plans" at bounding box center [972, 224] width 327 height 19
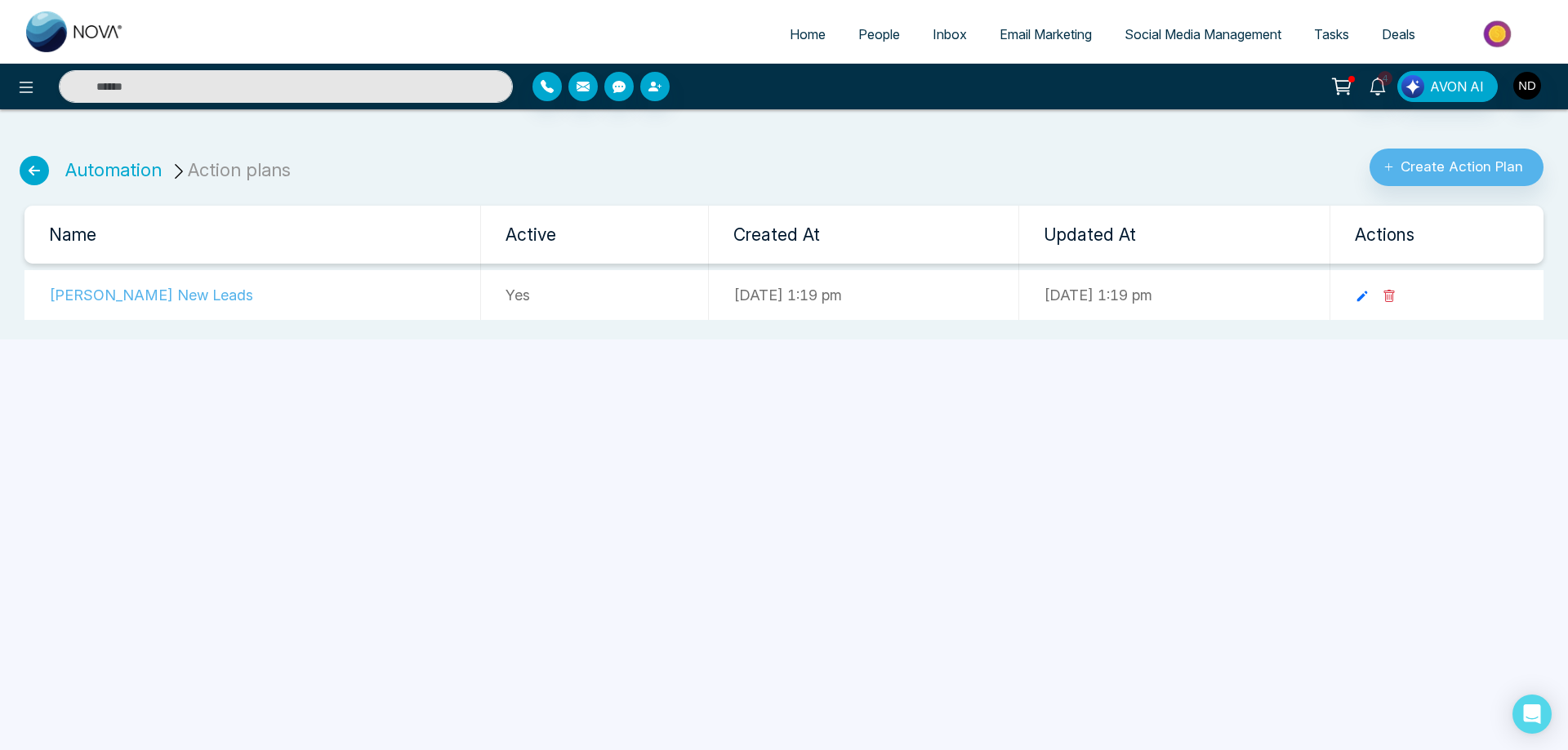
click at [116, 299] on td "[PERSON_NAME] New Leads" at bounding box center [252, 295] width 456 height 49
click at [1367, 298] on icon at bounding box center [1362, 297] width 11 height 11
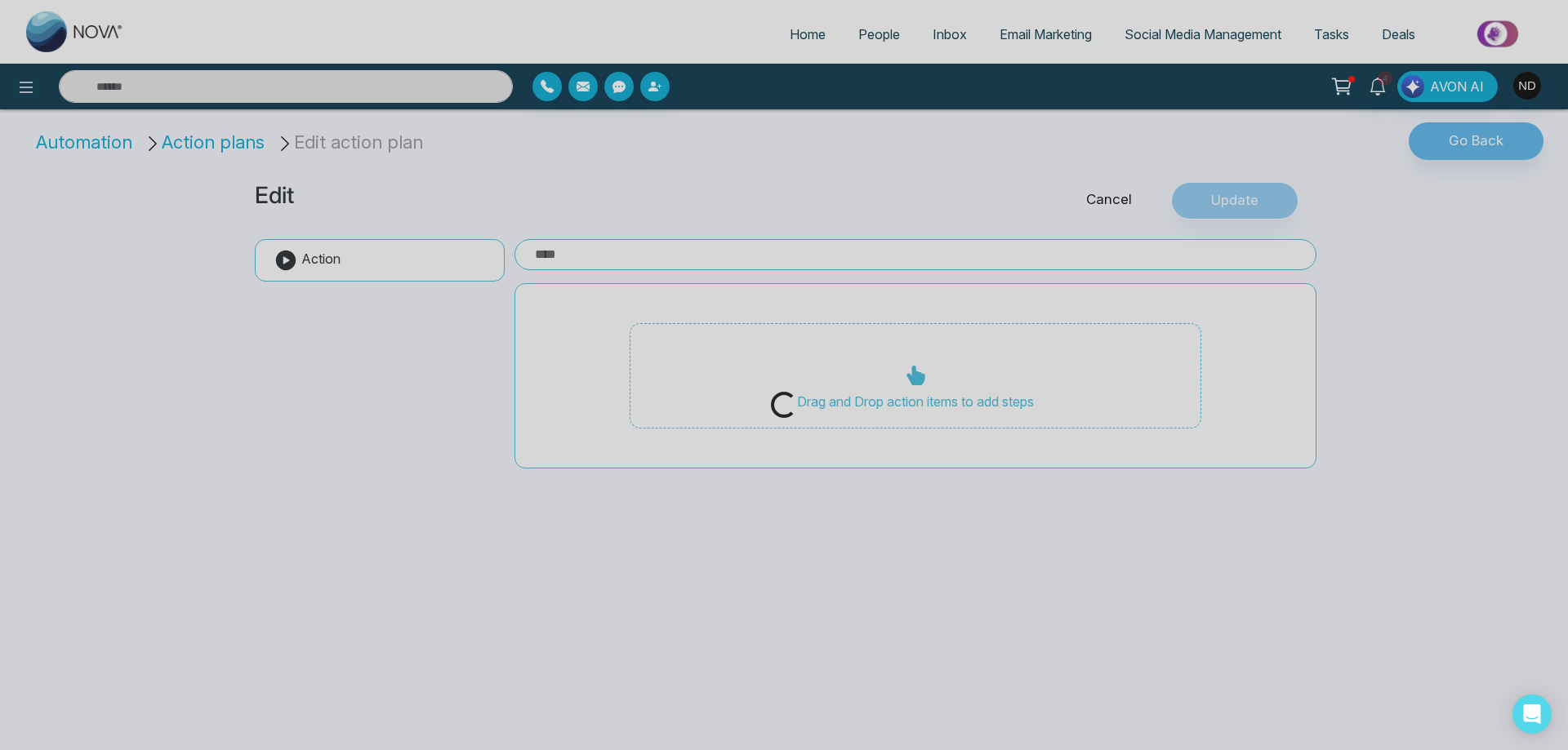
type input "**********"
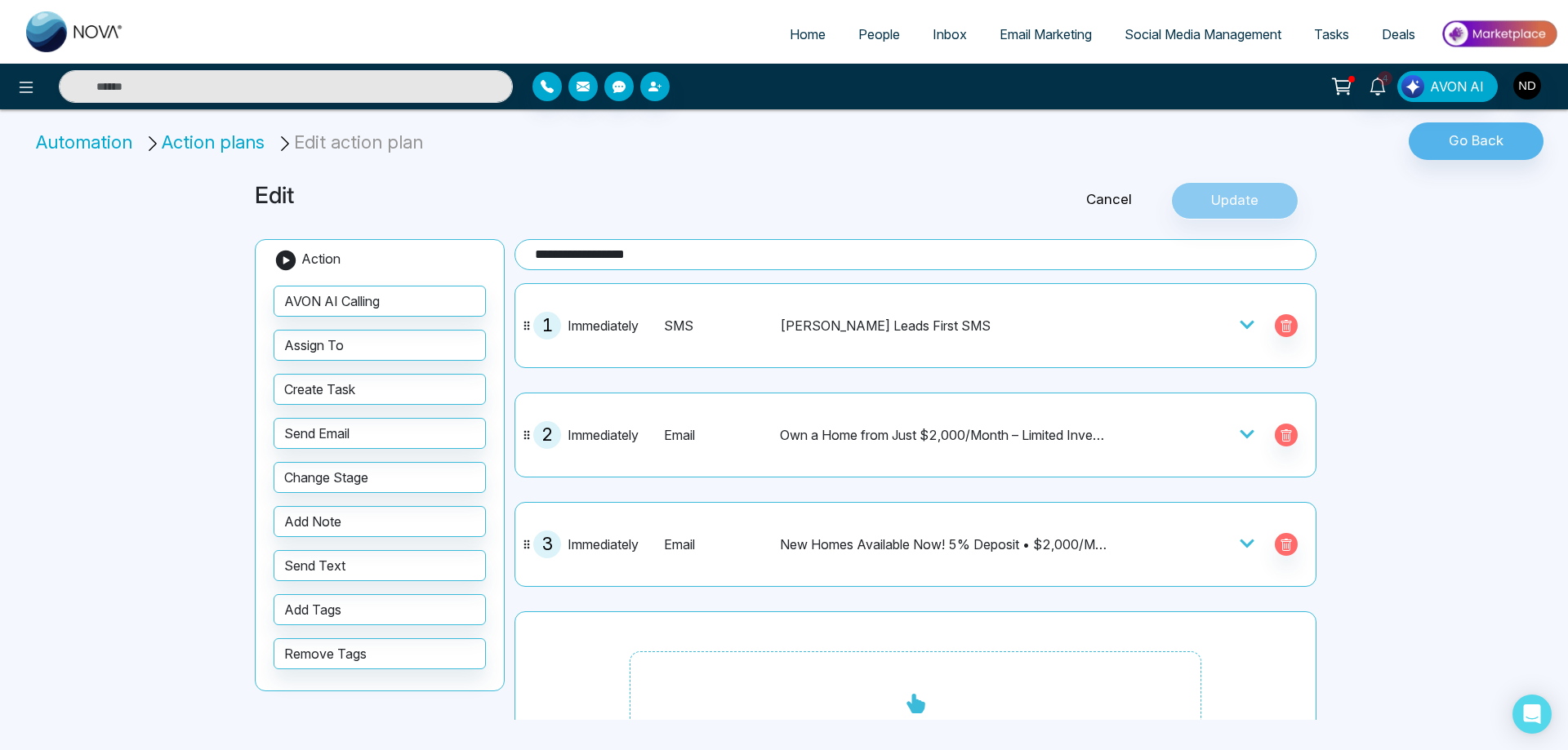
click at [954, 442] on div "Own a Home from Just $2,000/Month – Limited Inventory Available!" at bounding box center [944, 435] width 328 height 19
click at [1239, 432] on icon at bounding box center [1247, 434] width 17 height 17
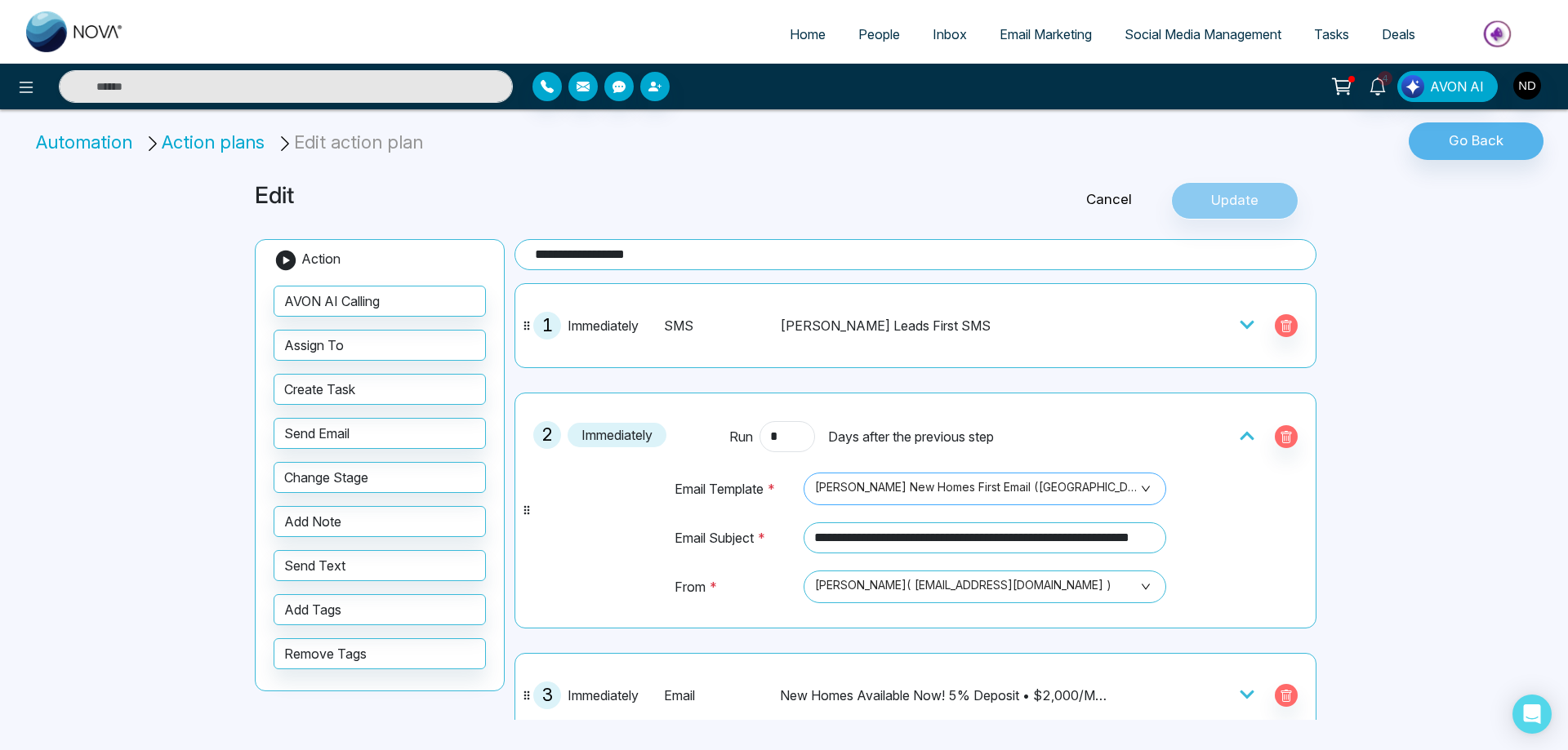
click at [1138, 488] on span "[PERSON_NAME] New Homes First Email ([GEOGRAPHIC_DATA])" at bounding box center [984, 488] width 340 height 27
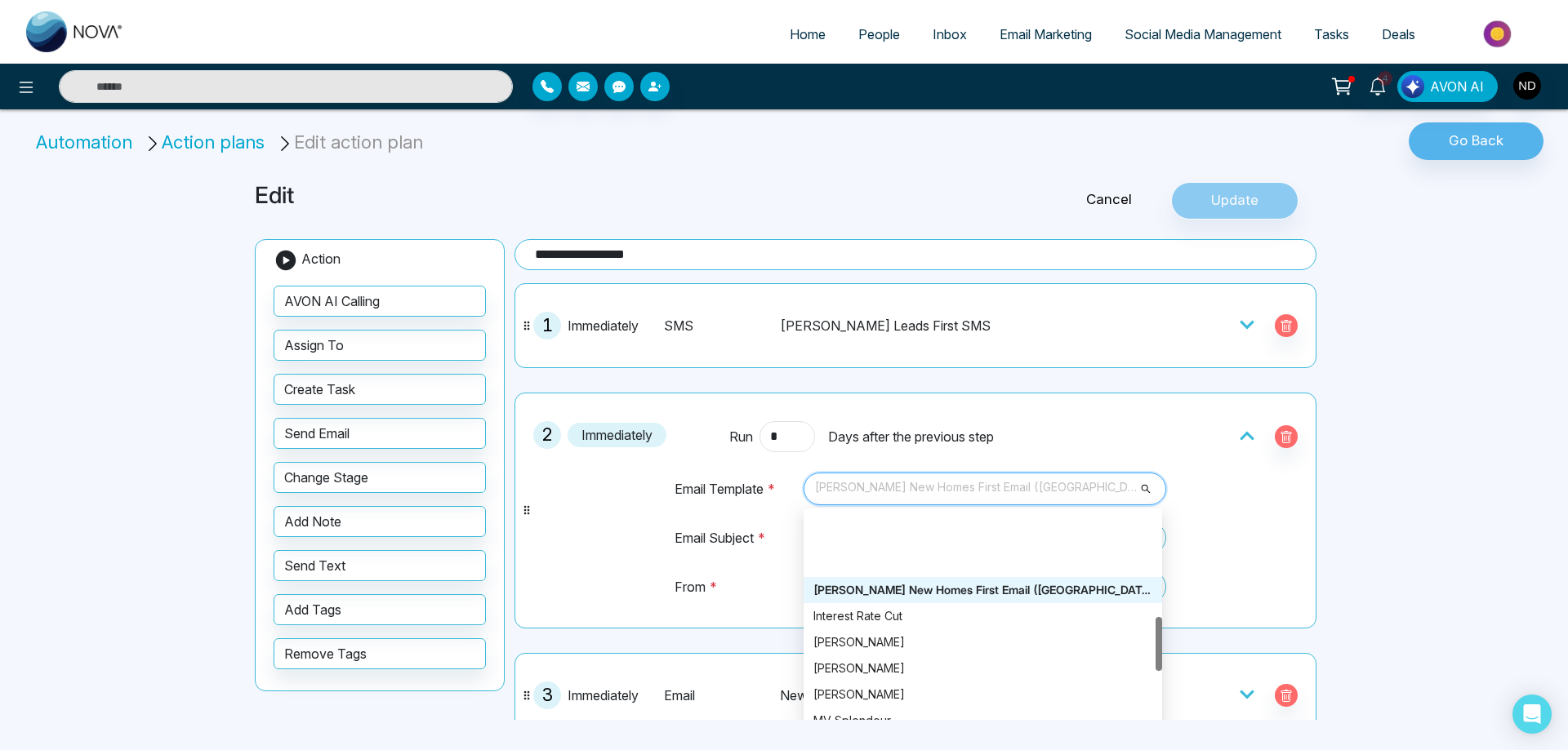
scroll to position [408, 0]
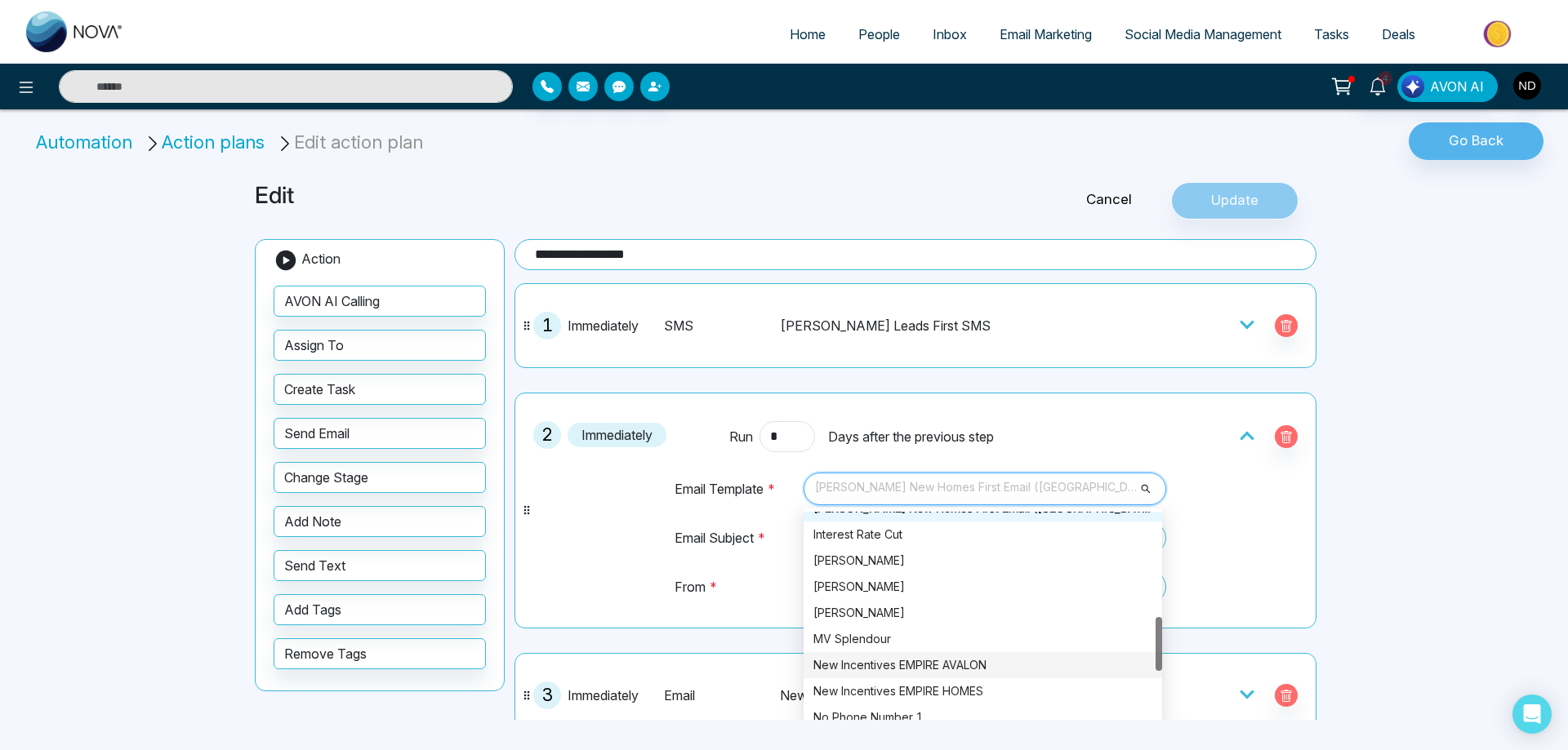
click at [911, 664] on div "New Incentives EMPIRE AVALON" at bounding box center [982, 665] width 339 height 18
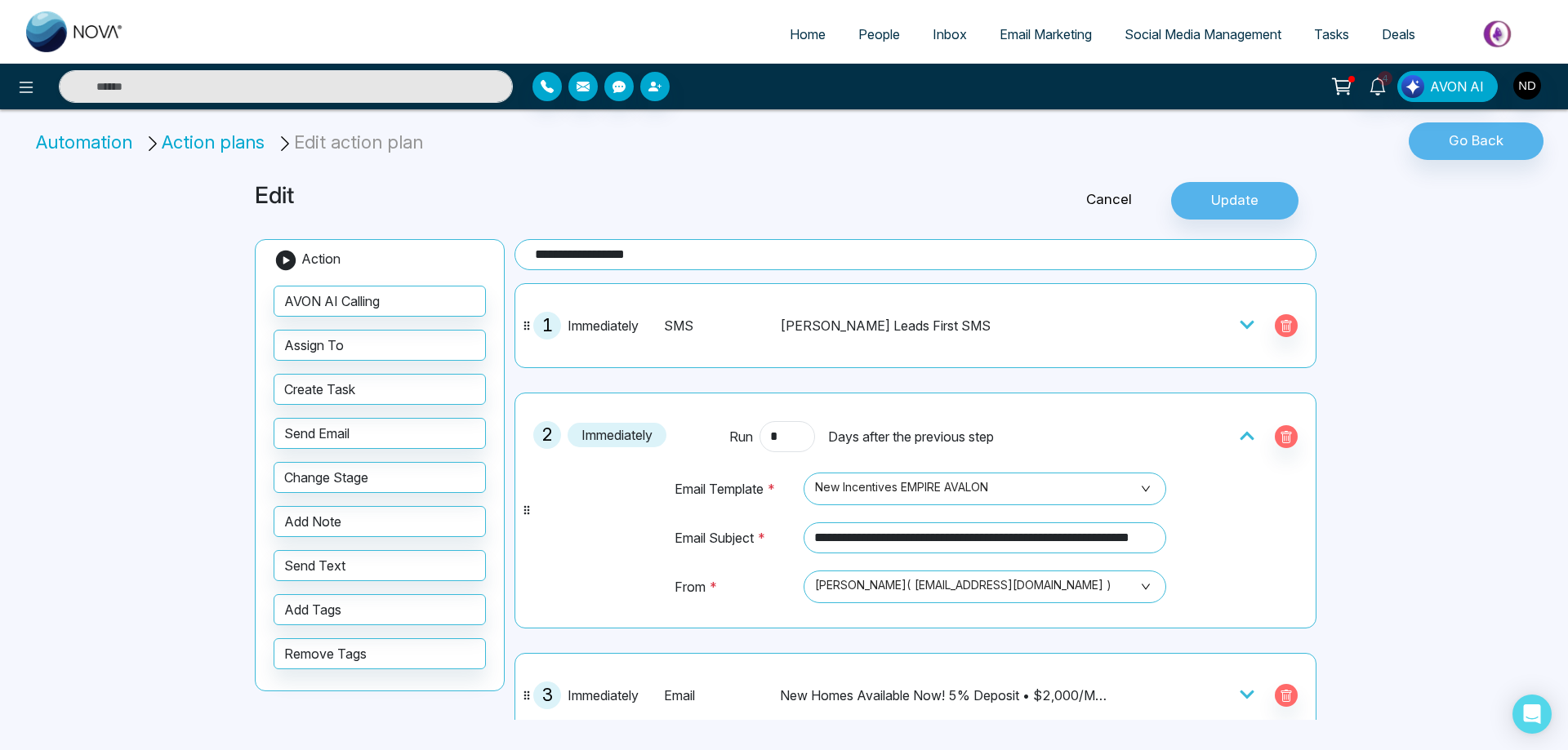
click at [1394, 557] on div "**********" at bounding box center [784, 375] width 1568 height 750
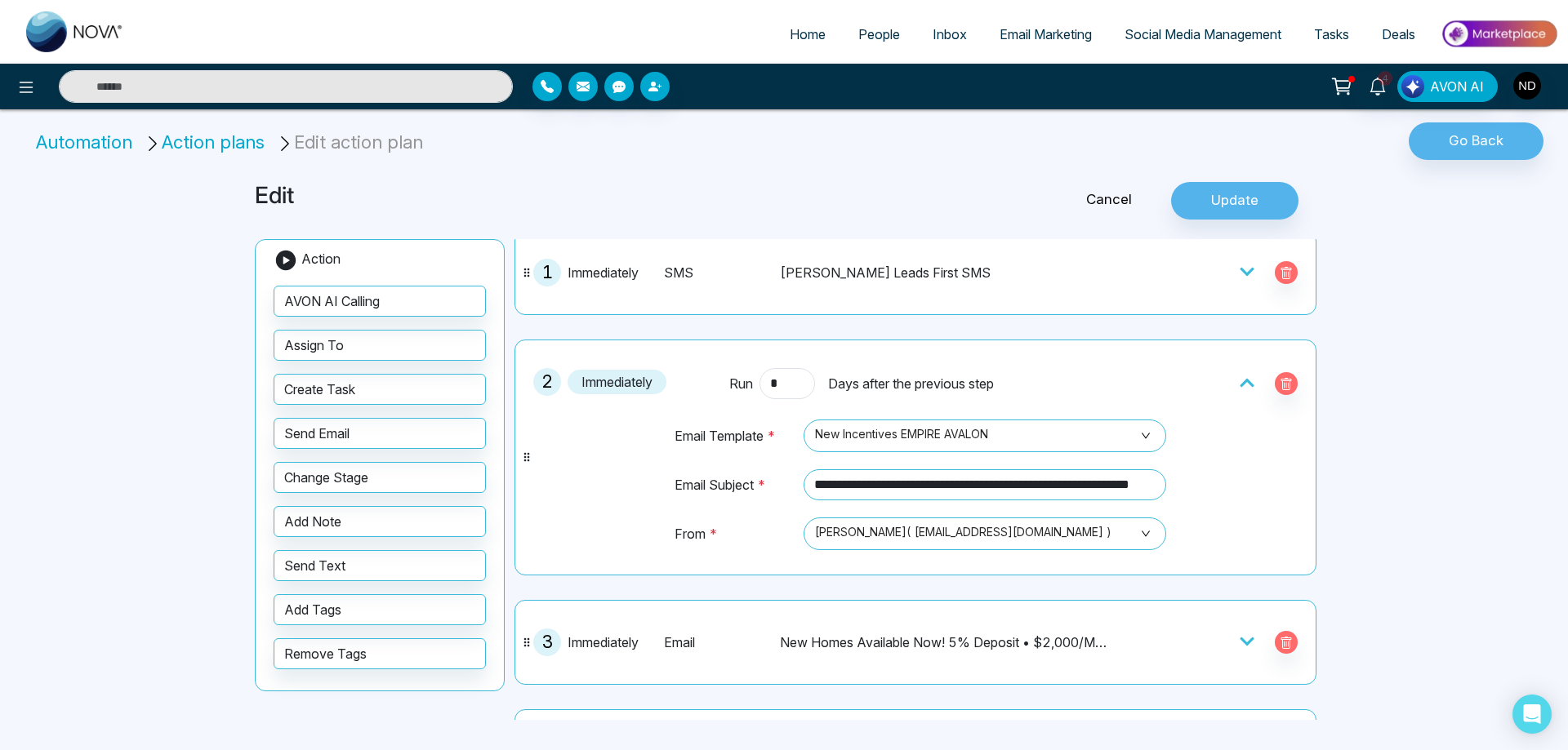
scroll to position [82, 0]
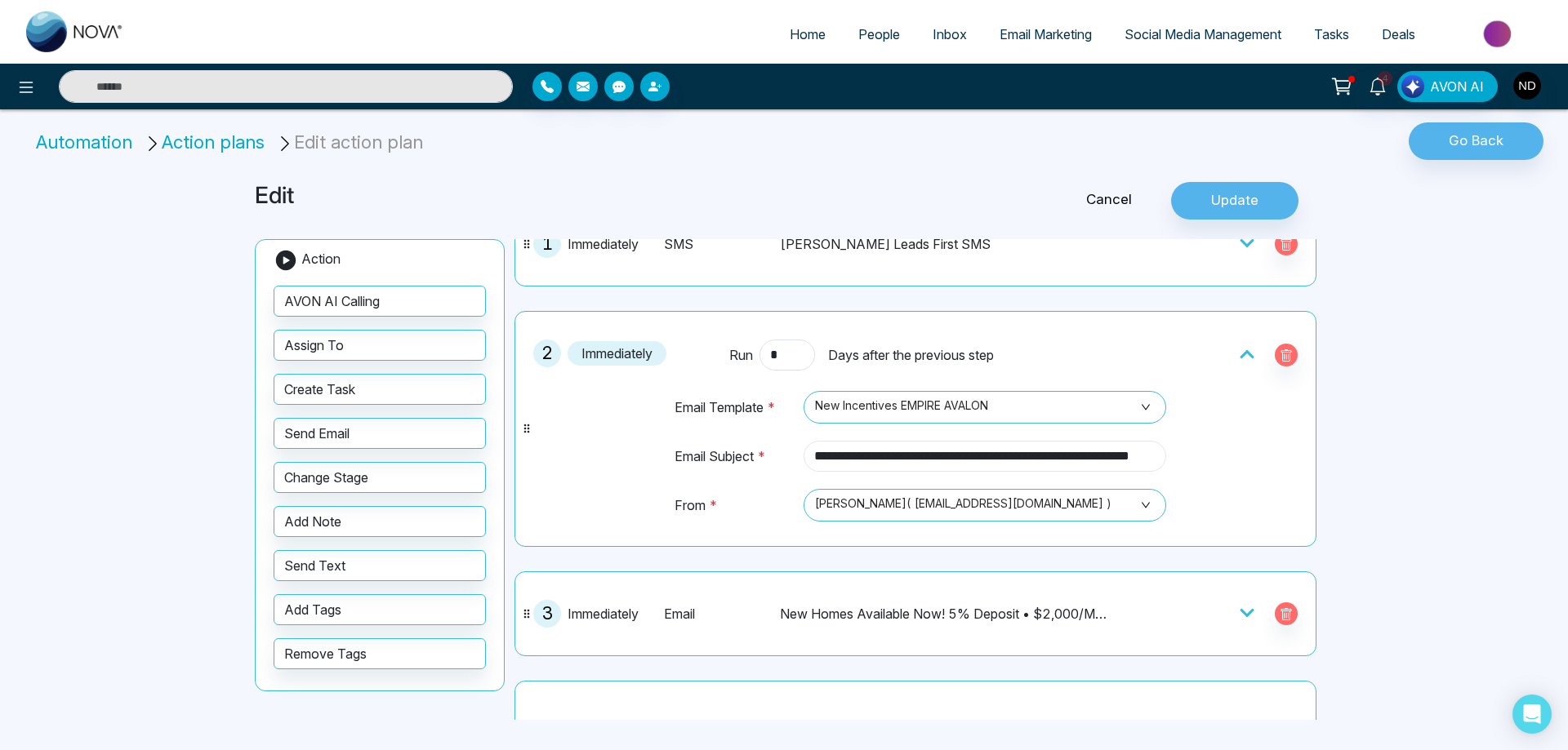
click at [967, 449] on input "**********" at bounding box center [984, 456] width 362 height 31
paste input "*"
click at [1079, 457] on input "**********" at bounding box center [982, 456] width 359 height 31
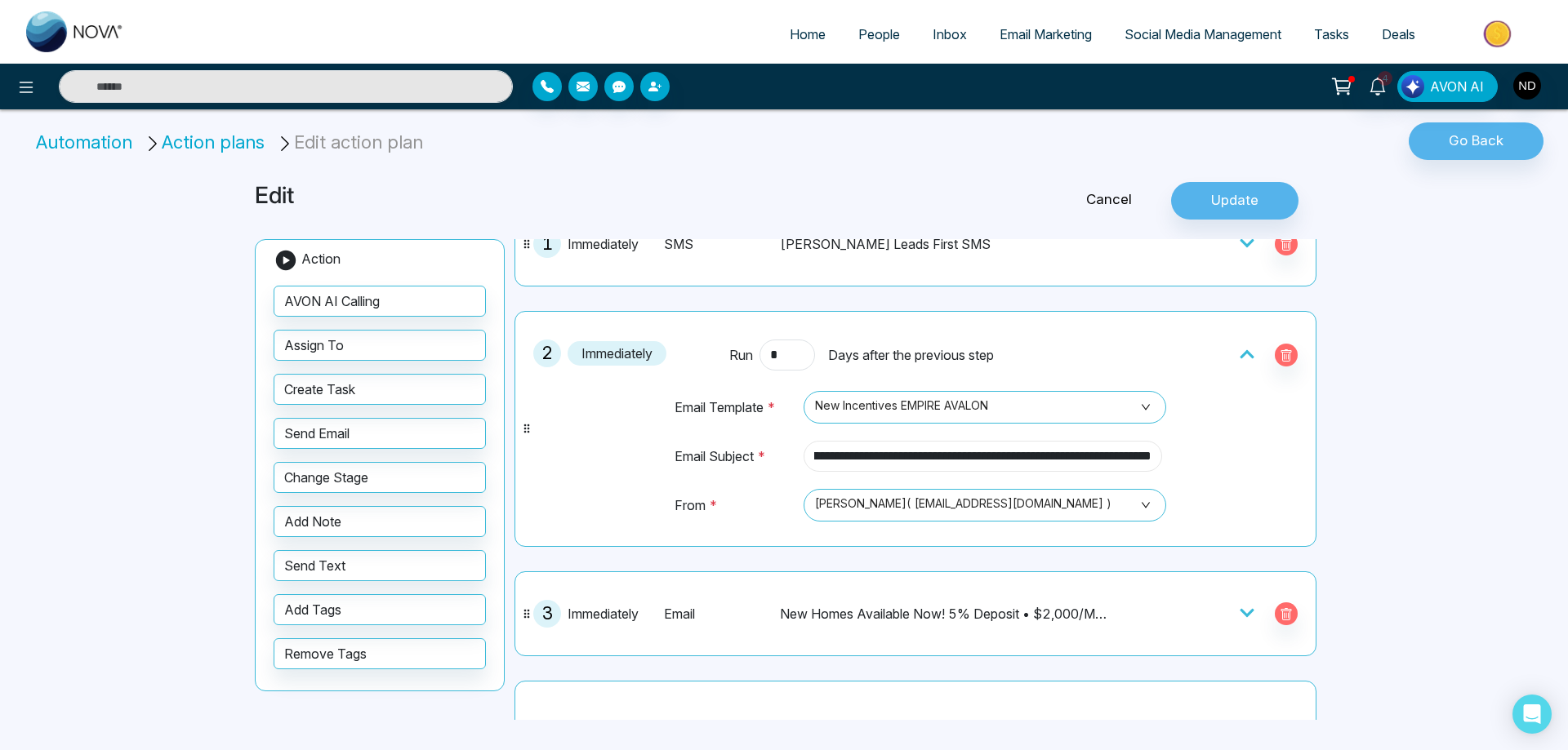
click at [1089, 457] on input "**********" at bounding box center [982, 456] width 359 height 31
type input "**********"
click at [1233, 469] on div "**********" at bounding box center [915, 428] width 784 height 218
click at [1137, 503] on span "[PERSON_NAME]( [EMAIL_ADDRESS][DOMAIN_NAME] )" at bounding box center [984, 505] width 340 height 27
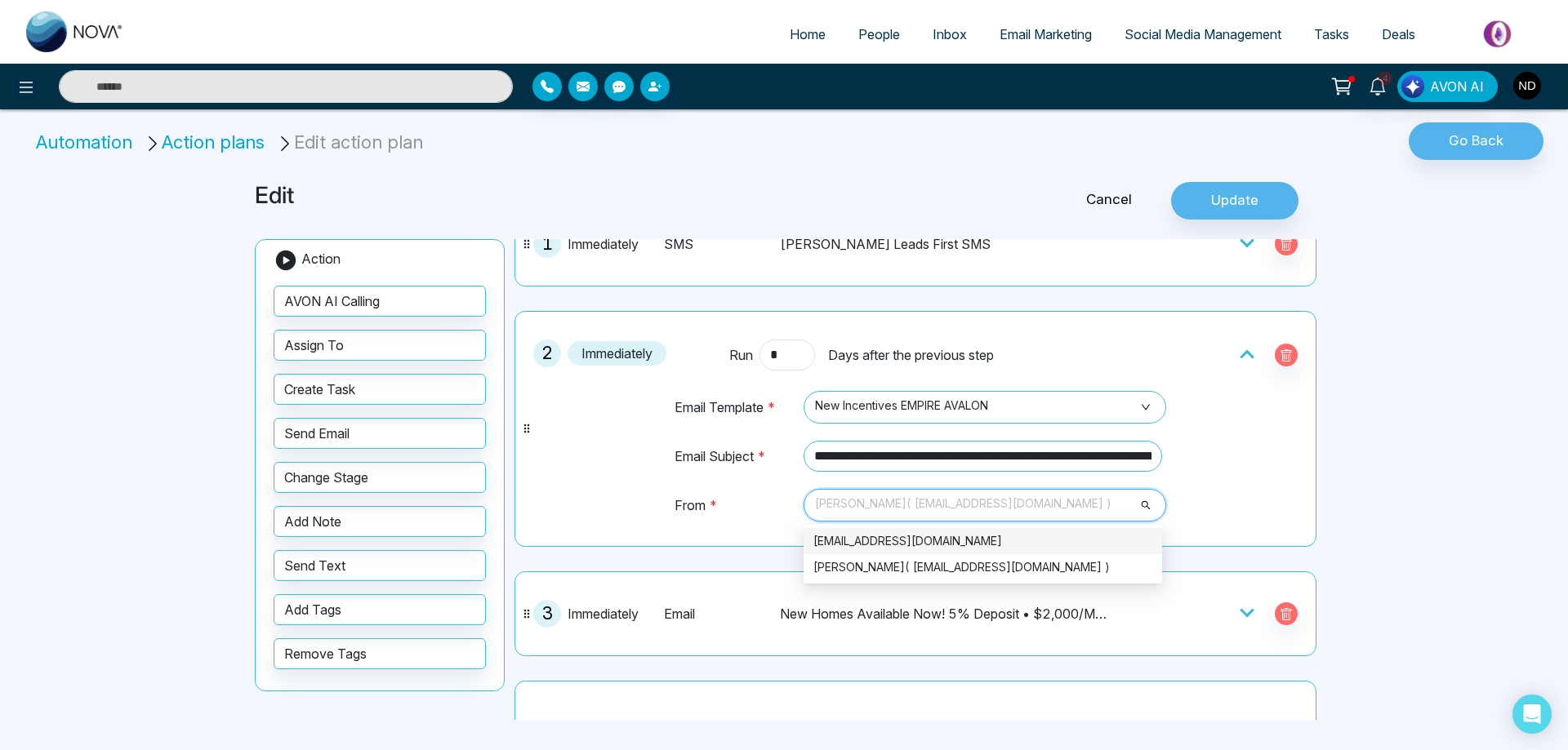
click at [1137, 503] on span "[PERSON_NAME]( [EMAIL_ADDRESS][DOMAIN_NAME] )" at bounding box center [984, 505] width 340 height 27
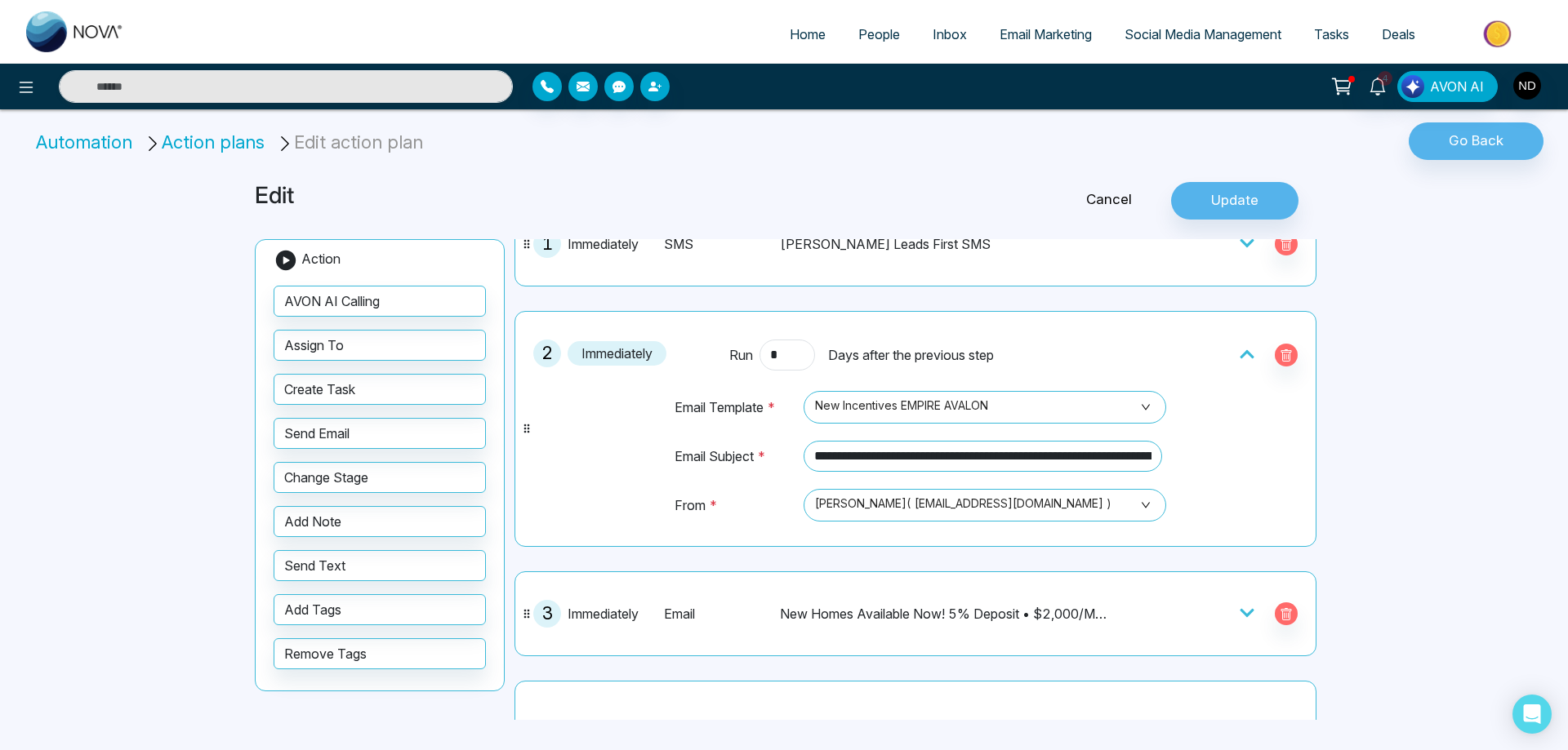
click at [1251, 479] on div "**********" at bounding box center [915, 428] width 784 height 218
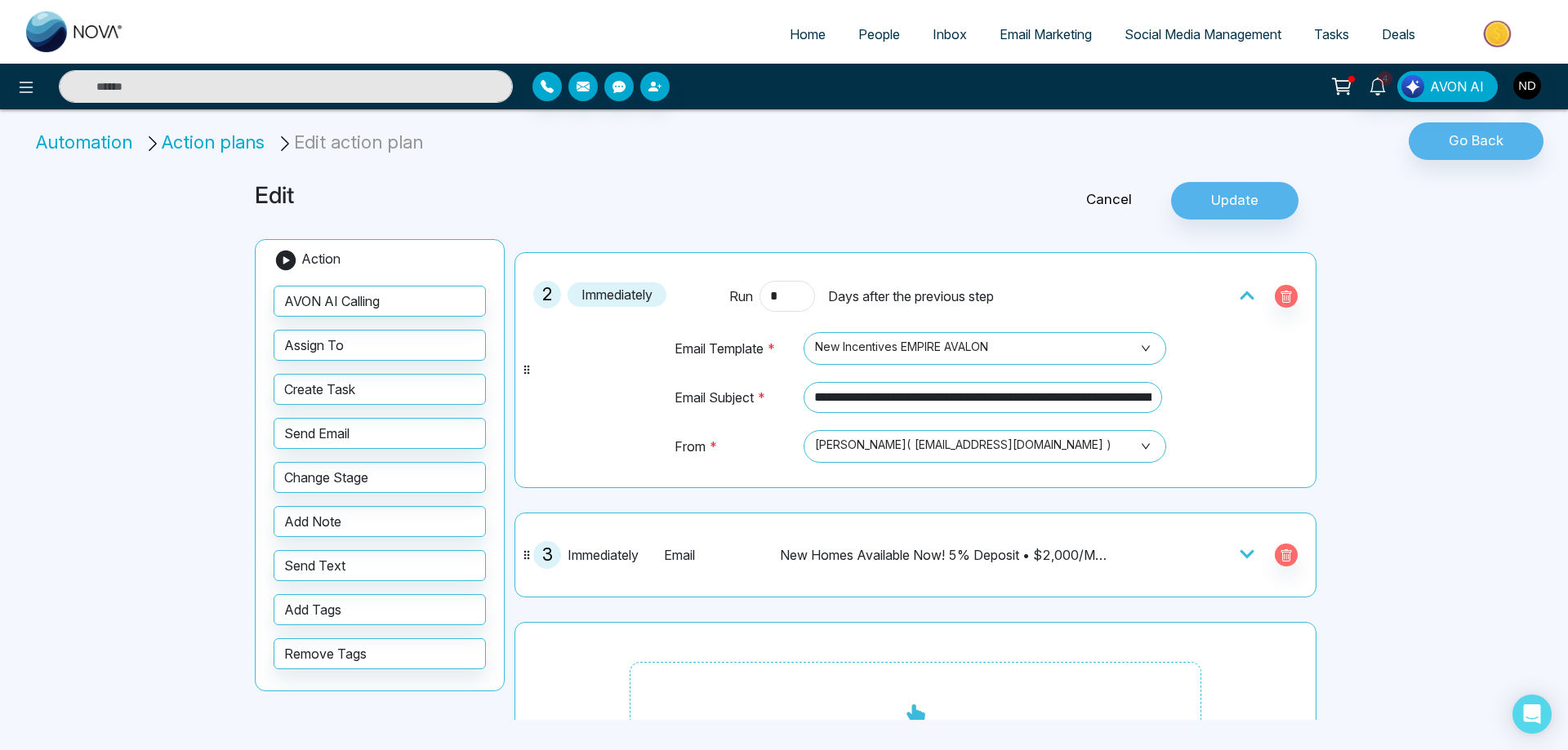
scroll to position [227, 0]
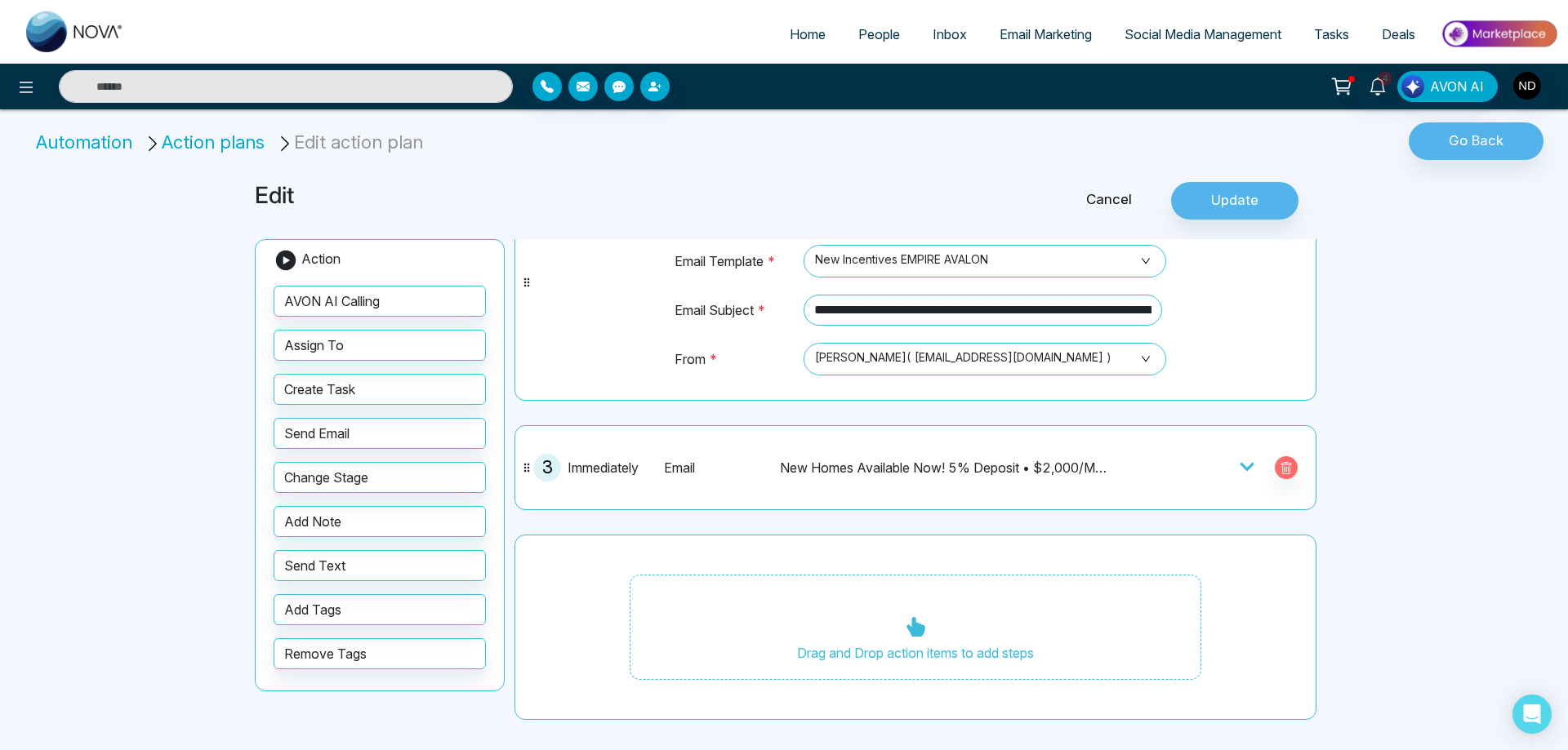
click at [1240, 471] on icon at bounding box center [1247, 466] width 17 height 17
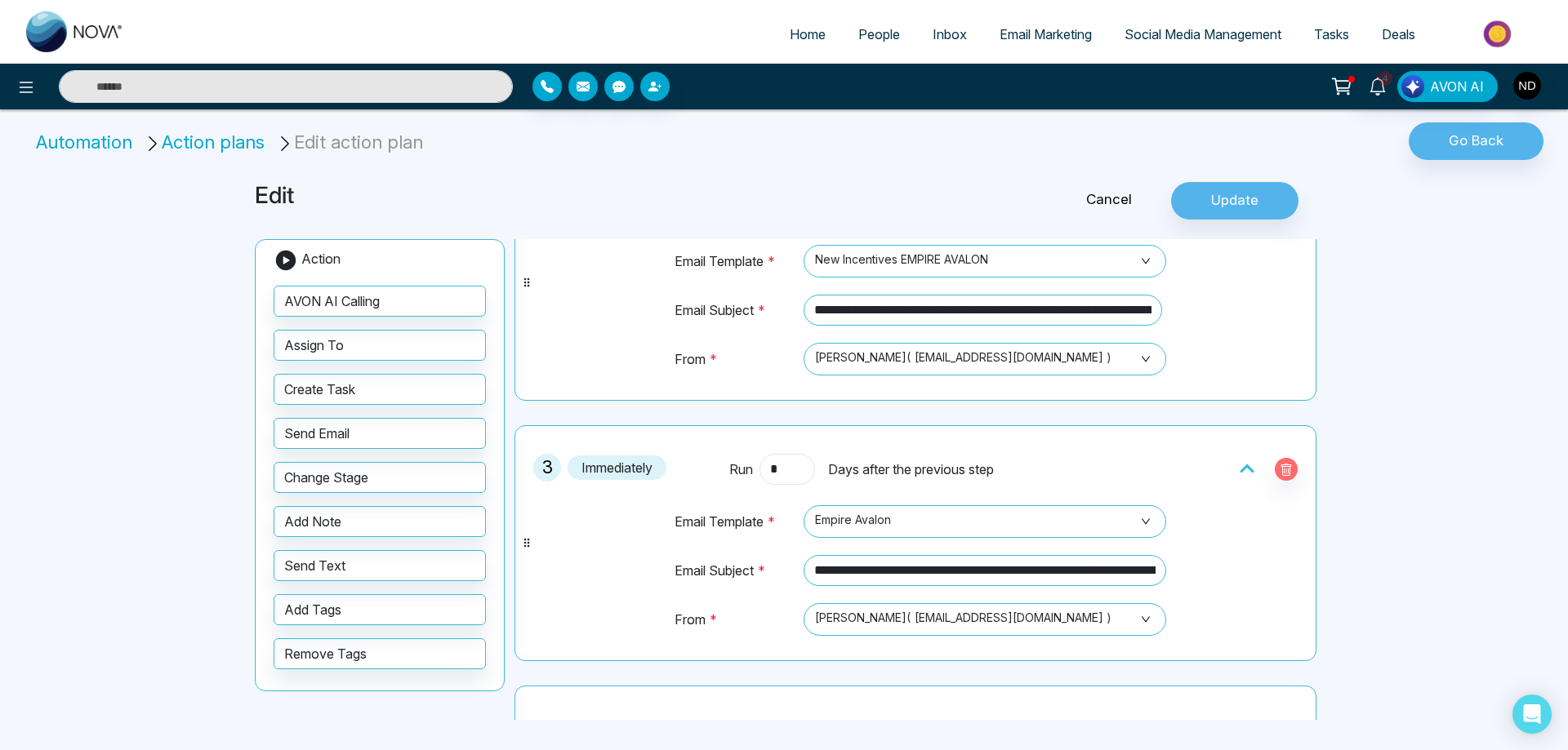
click at [788, 471] on input "*" at bounding box center [787, 469] width 56 height 31
type input "*"
click at [1440, 478] on div "**********" at bounding box center [784, 375] width 1568 height 750
click at [1240, 470] on icon at bounding box center [1247, 468] width 14 height 8
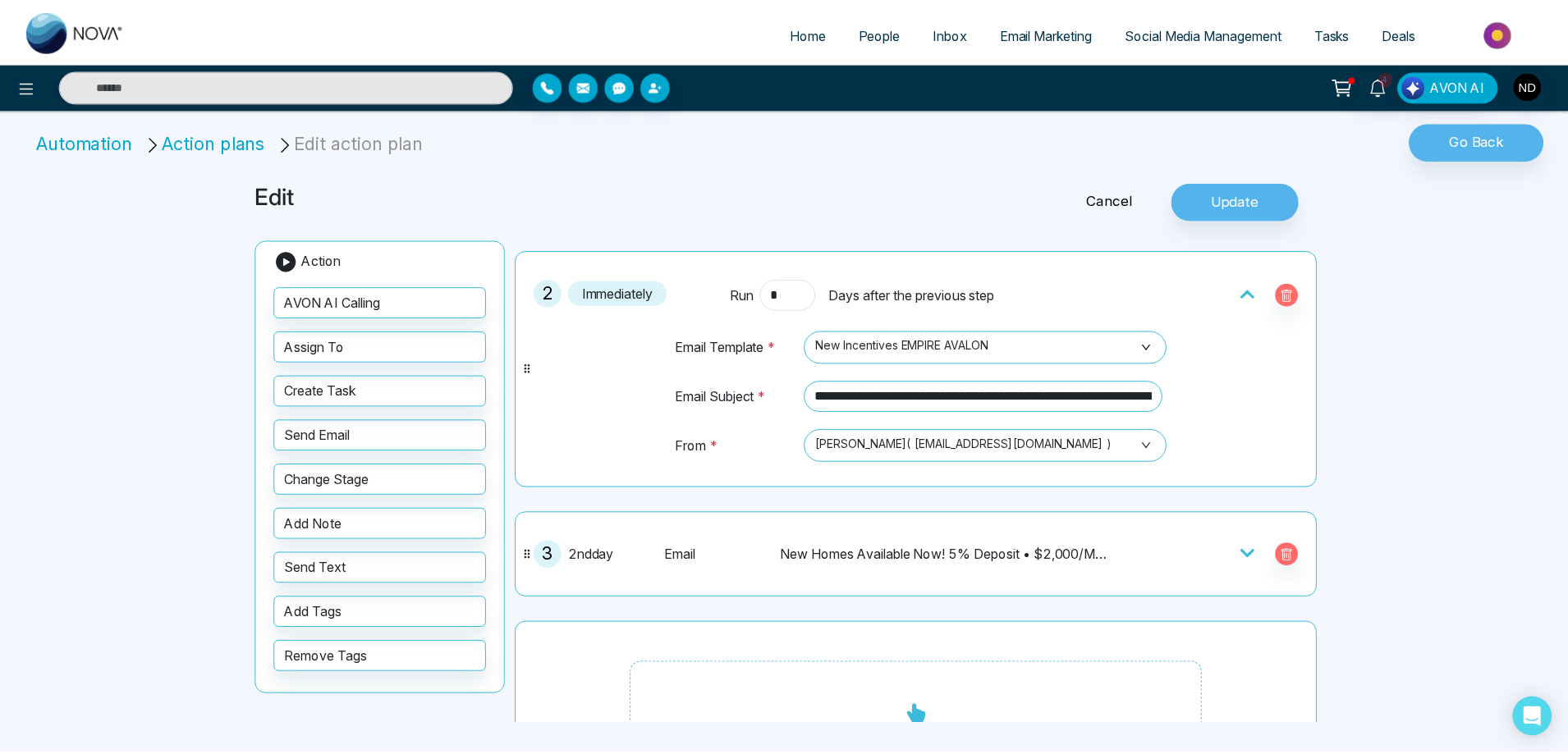
scroll to position [0, 0]
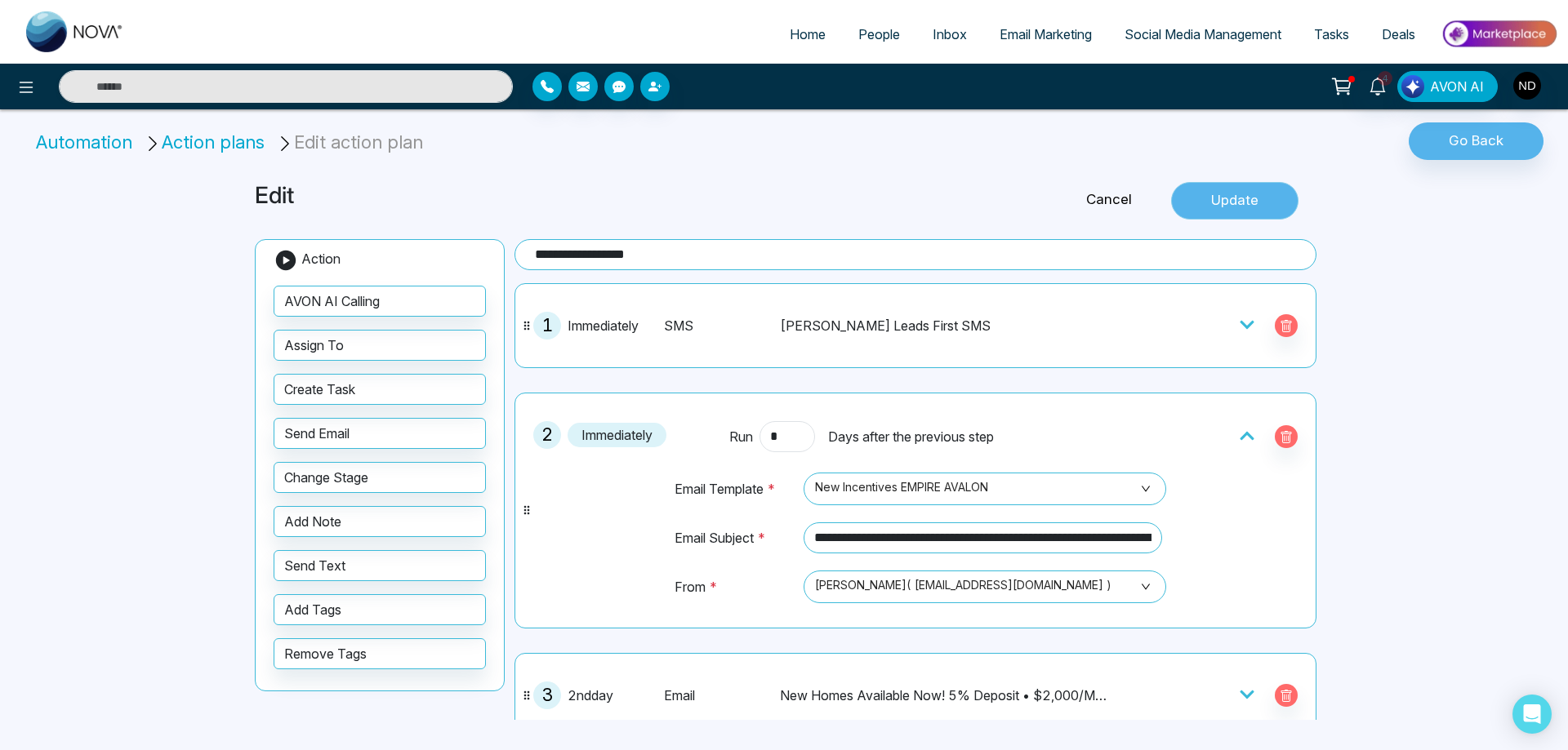
click at [1240, 193] on button "Update" at bounding box center [1235, 201] width 127 height 38
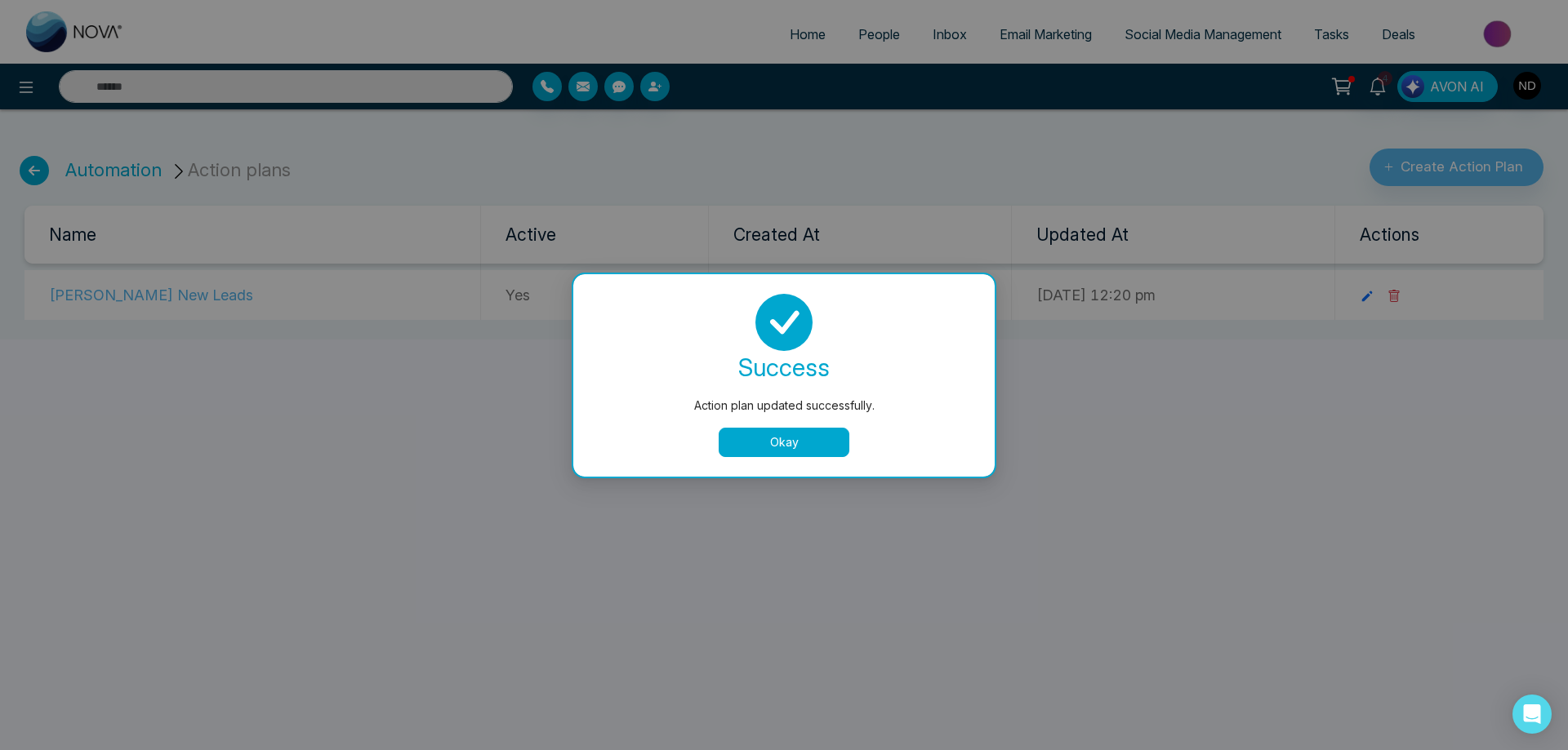
click at [797, 441] on button "Okay" at bounding box center [784, 442] width 131 height 29
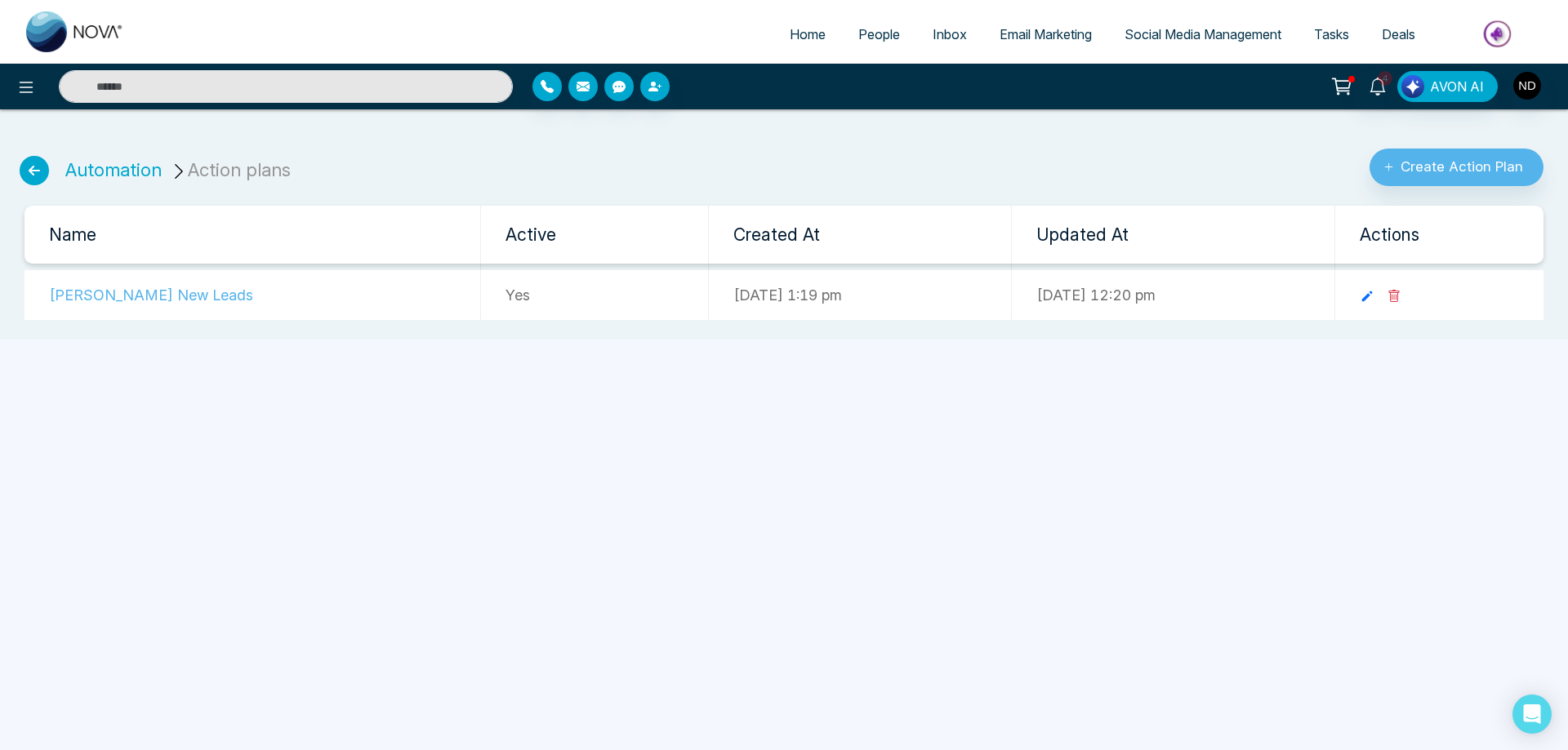
click at [413, 491] on div "Home People Inbox Email Marketing Social Media Management Tasks Deals 4 AVON AI…" at bounding box center [784, 375] width 1568 height 750
click at [935, 559] on div "Home People Inbox Email Marketing Social Media Management Tasks Deals 4 AVON AI…" at bounding box center [784, 375] width 1568 height 750
click at [827, 531] on div "Home People Inbox Email Marketing Social Media Management Tasks Deals 4 AVON AI…" at bounding box center [784, 375] width 1568 height 750
click at [176, 404] on div "Home People Inbox Email Marketing Social Media Management Tasks Deals 4 AVON AI…" at bounding box center [784, 375] width 1568 height 750
click at [869, 33] on span "People" at bounding box center [878, 34] width 41 height 17
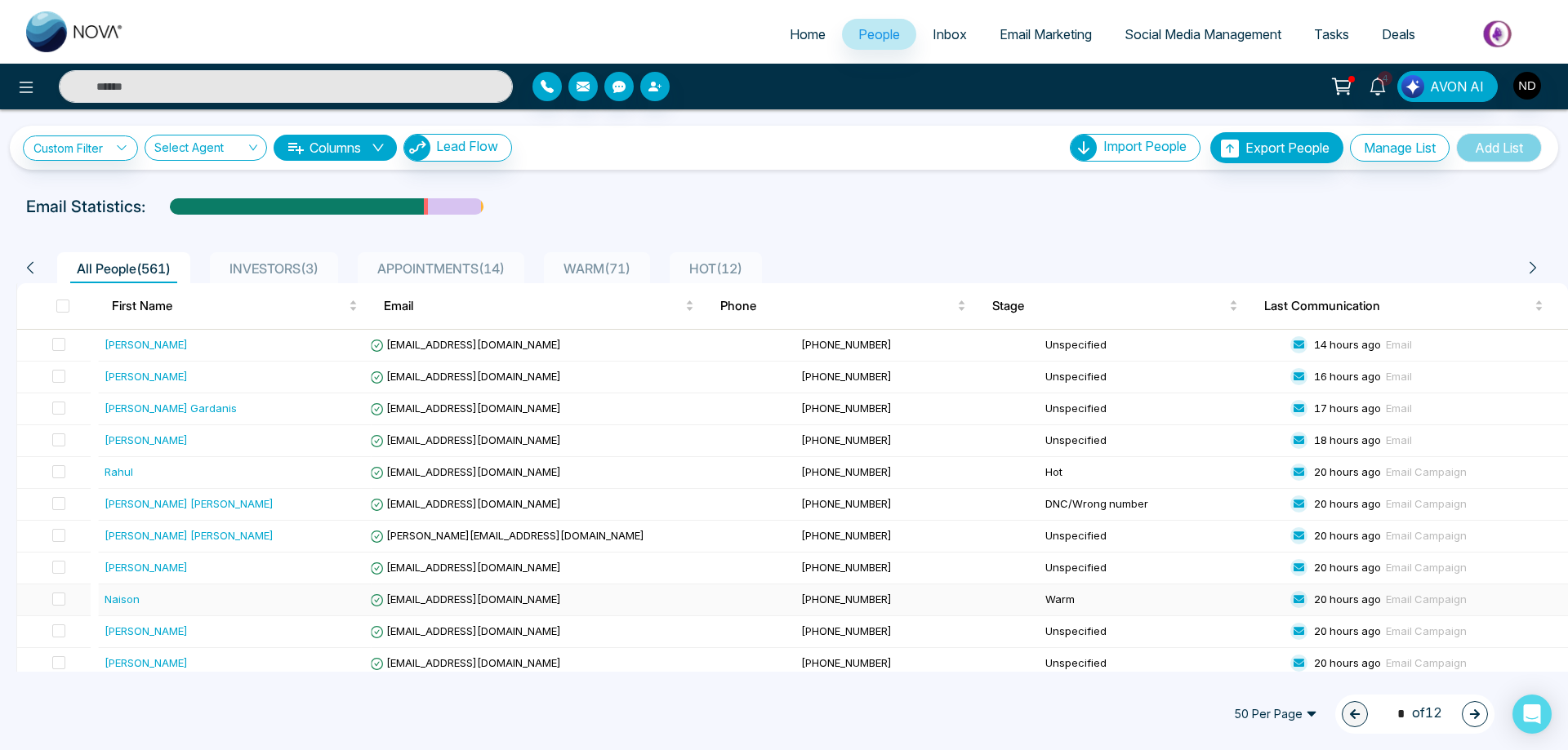
click at [128, 594] on div "Naison" at bounding box center [123, 599] width 35 height 17
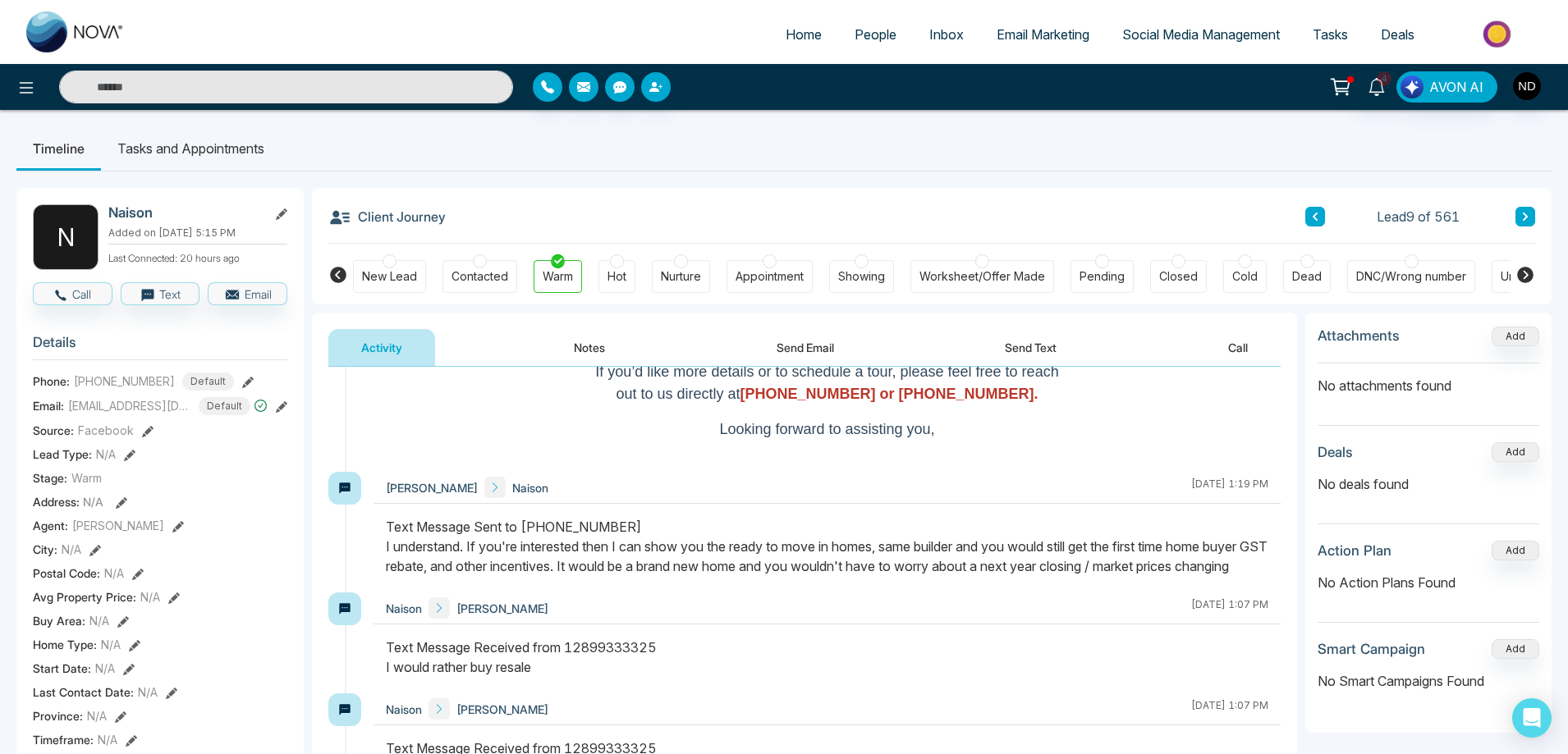
scroll to position [328, 0]
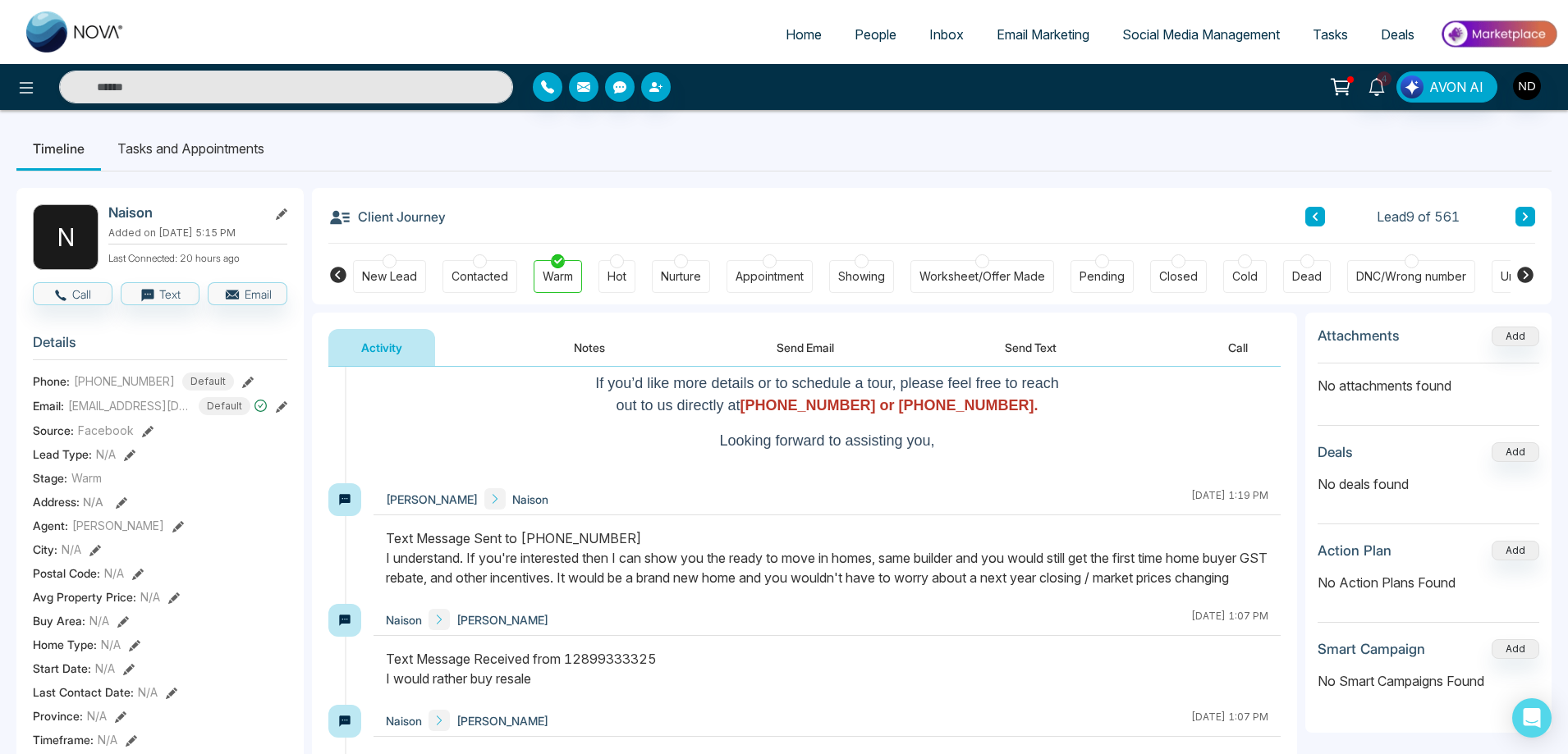
click at [840, 582] on div "Text Message Sent to [PHONE_NUMBER] I understand. If you're interested then I c…" at bounding box center [827, 557] width 883 height 59
click at [1383, 96] on link "4" at bounding box center [1377, 86] width 39 height 28
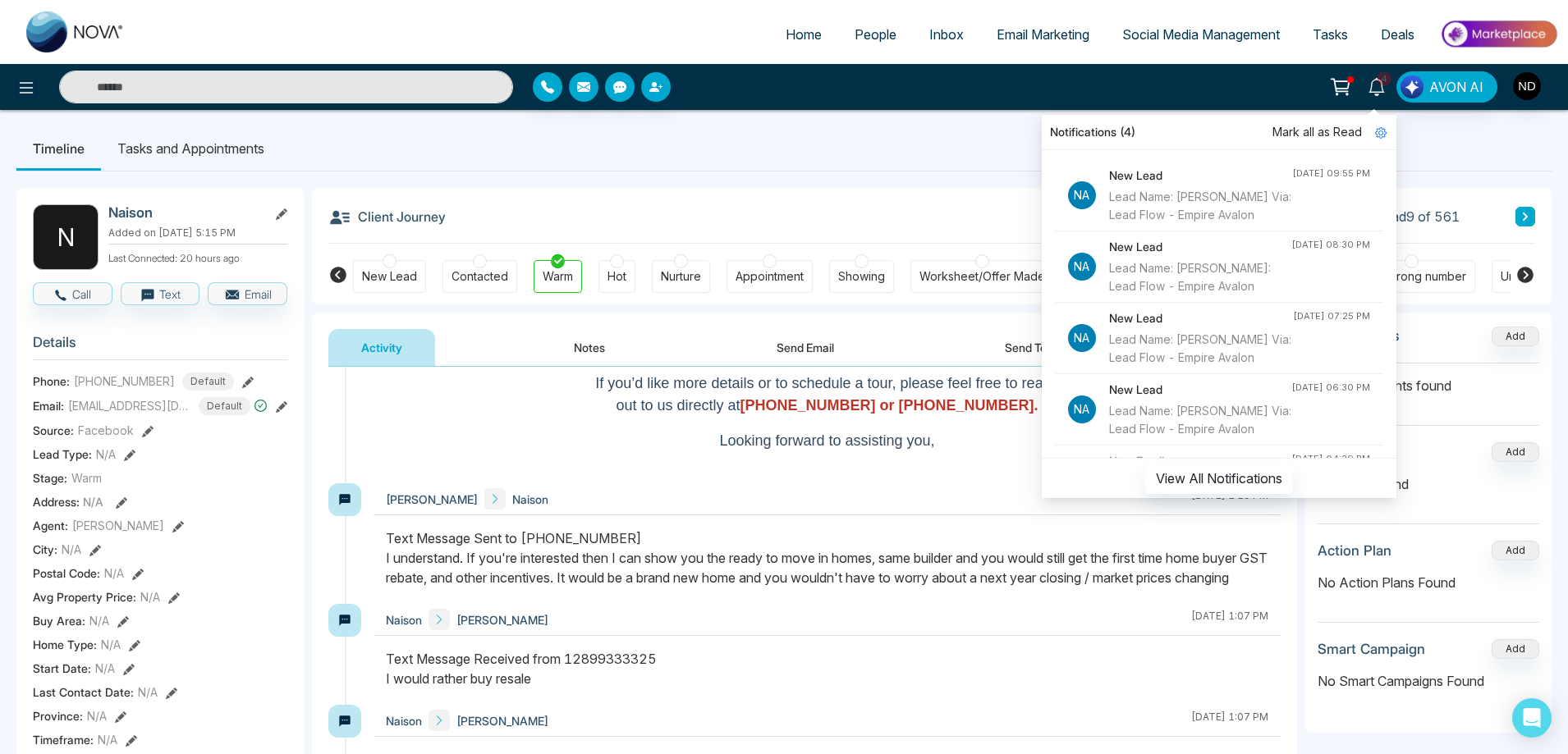
scroll to position [82, 0]
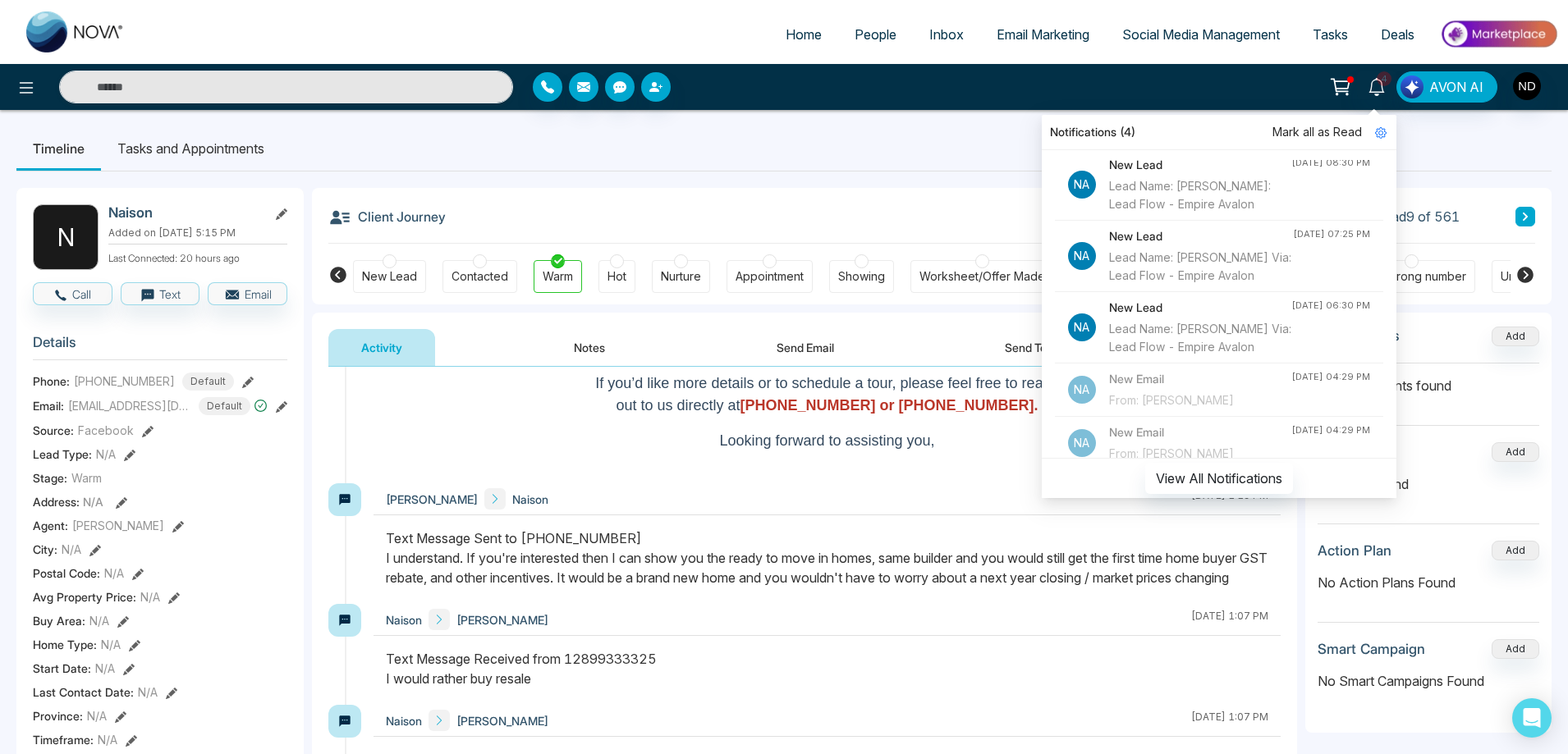
click at [1175, 356] on div "Lead Name: [PERSON_NAME] Via: Lead Flow - Empire Avalon" at bounding box center [1200, 338] width 183 height 36
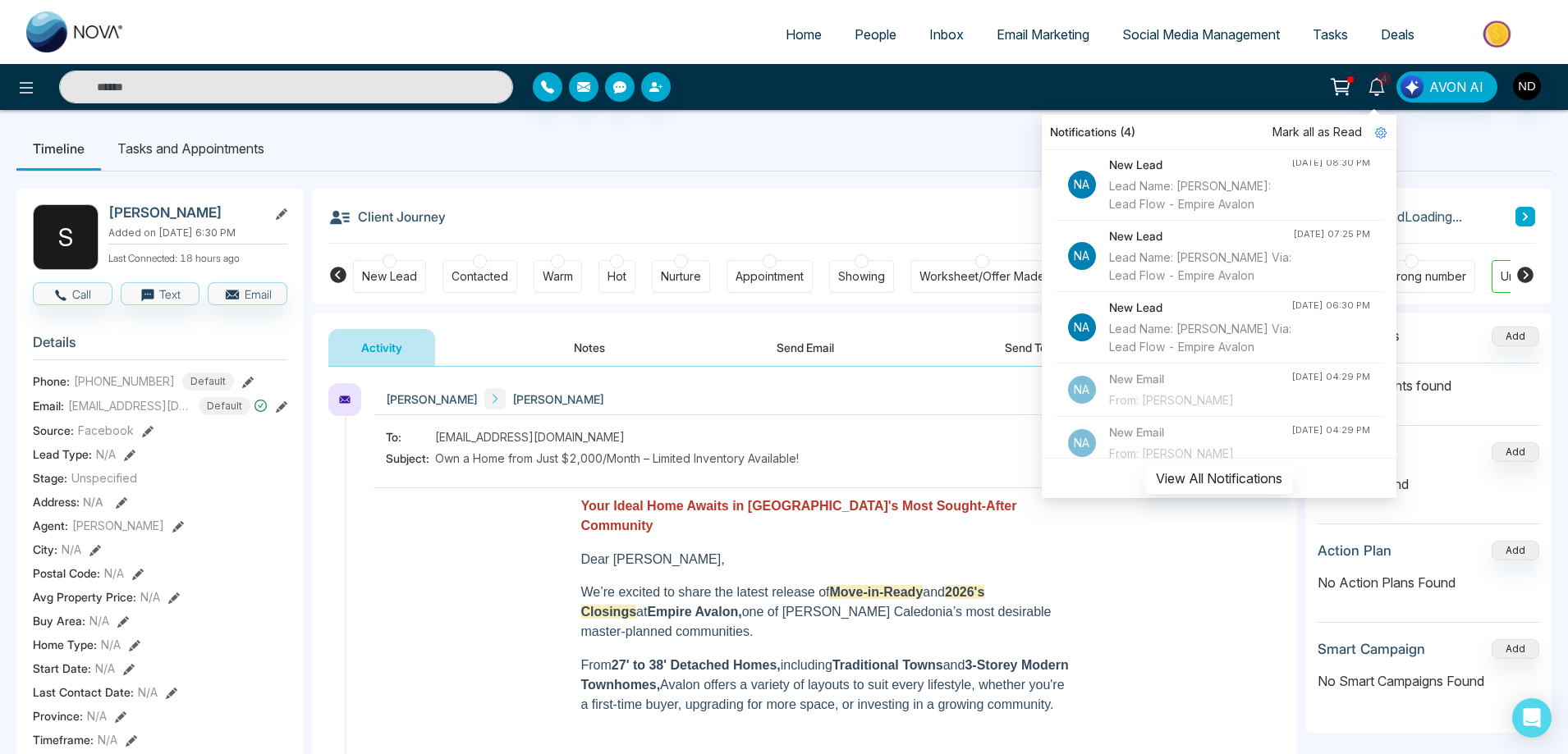
click at [848, 149] on ul "Timeline Tasks and Appointments" at bounding box center [784, 149] width 1535 height 44
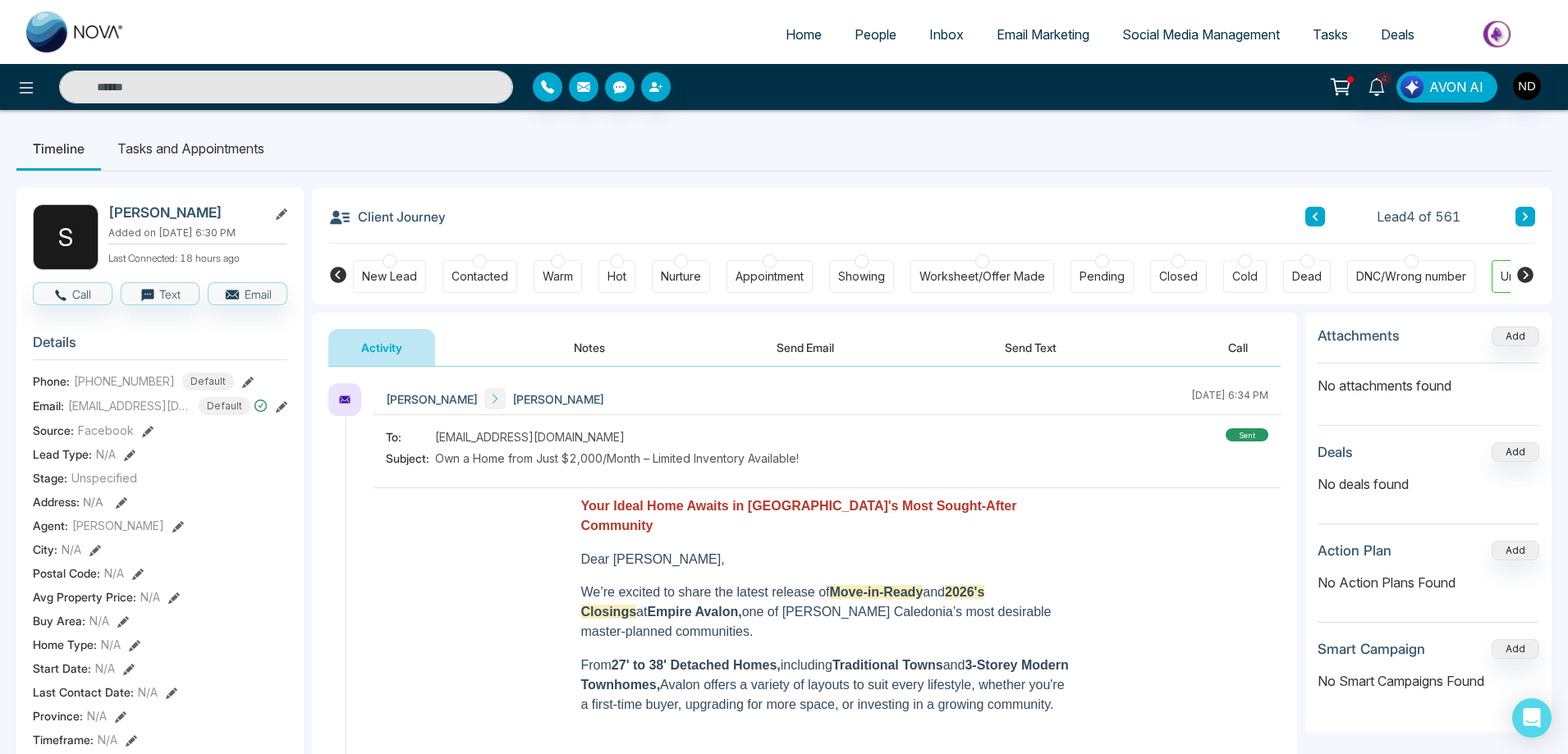
click at [1436, 276] on div "DNC/Wrong number" at bounding box center [1411, 276] width 110 height 17
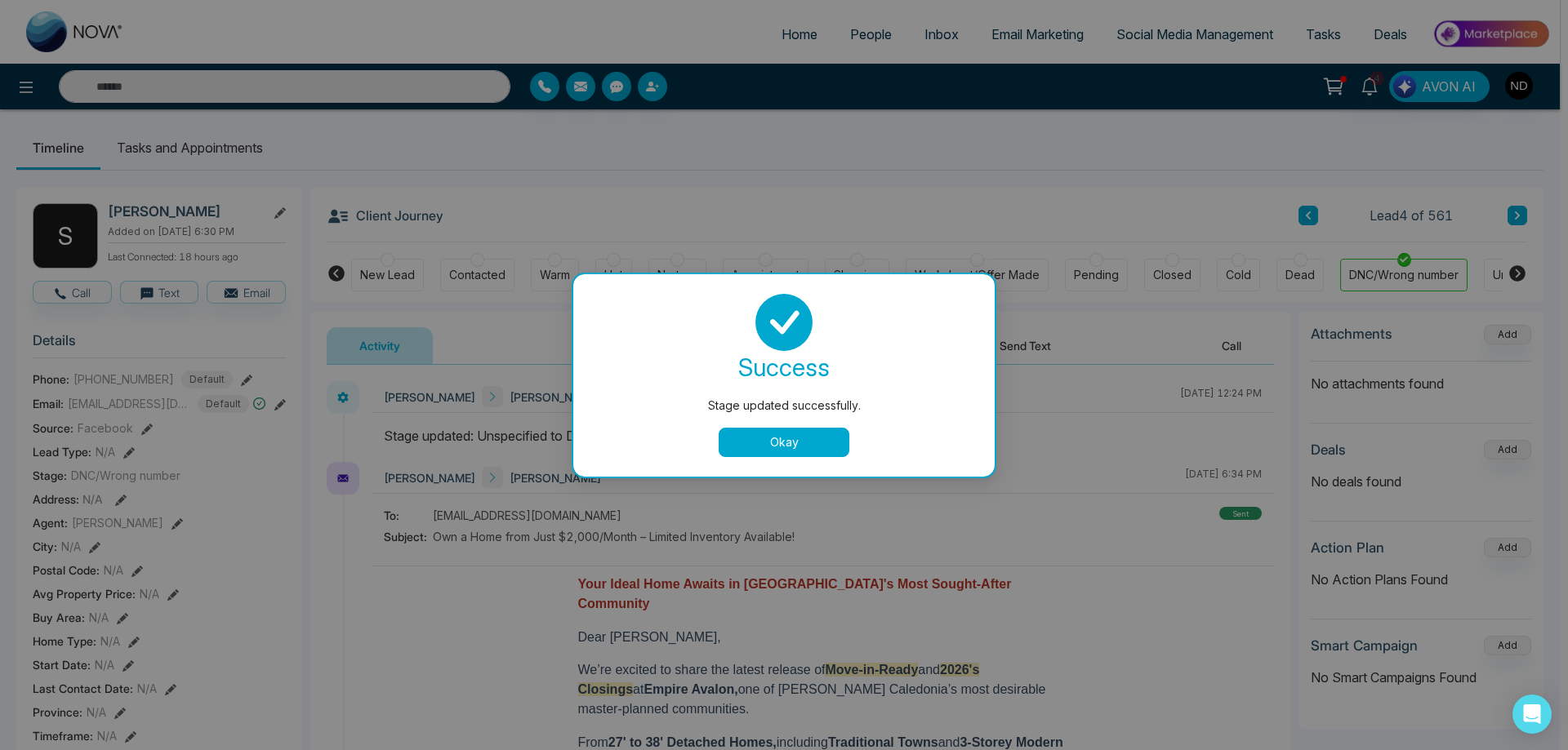
click at [803, 449] on button "Okay" at bounding box center [784, 442] width 131 height 29
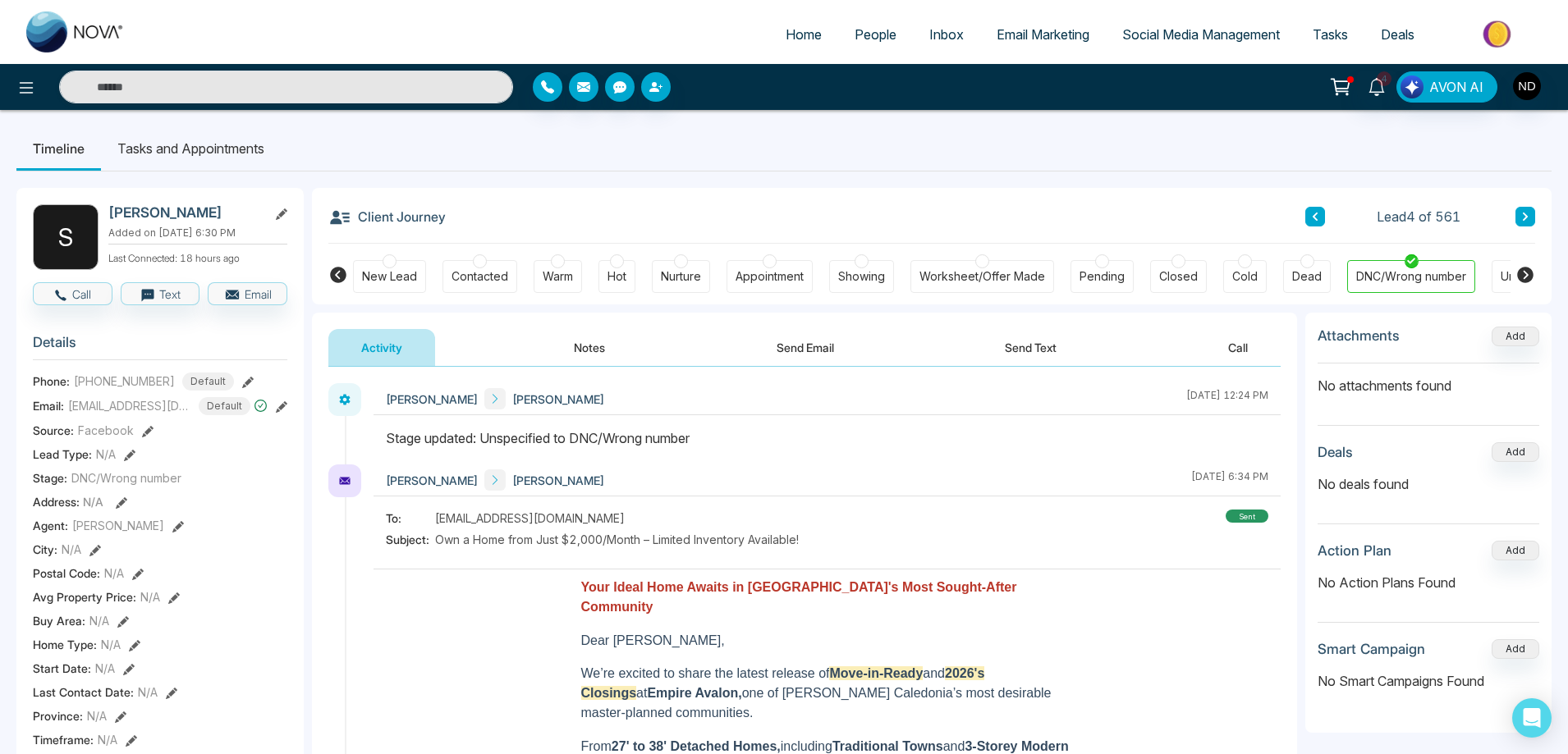
click at [1314, 214] on icon at bounding box center [1314, 216] width 8 height 10
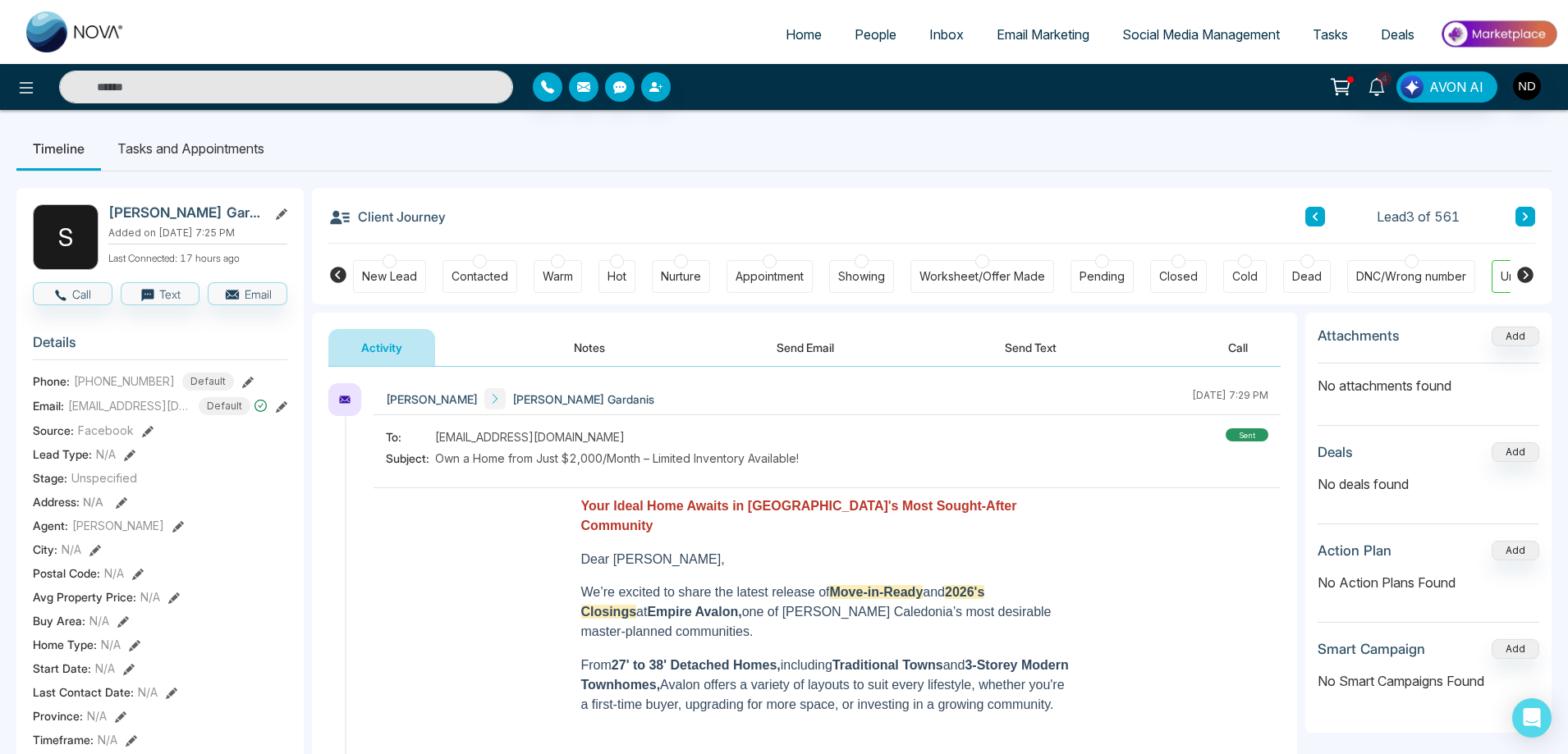
click at [1314, 215] on icon at bounding box center [1314, 216] width 8 height 10
click at [1313, 217] on icon at bounding box center [1314, 216] width 8 height 10
